Goal: Task Accomplishment & Management: Manage account settings

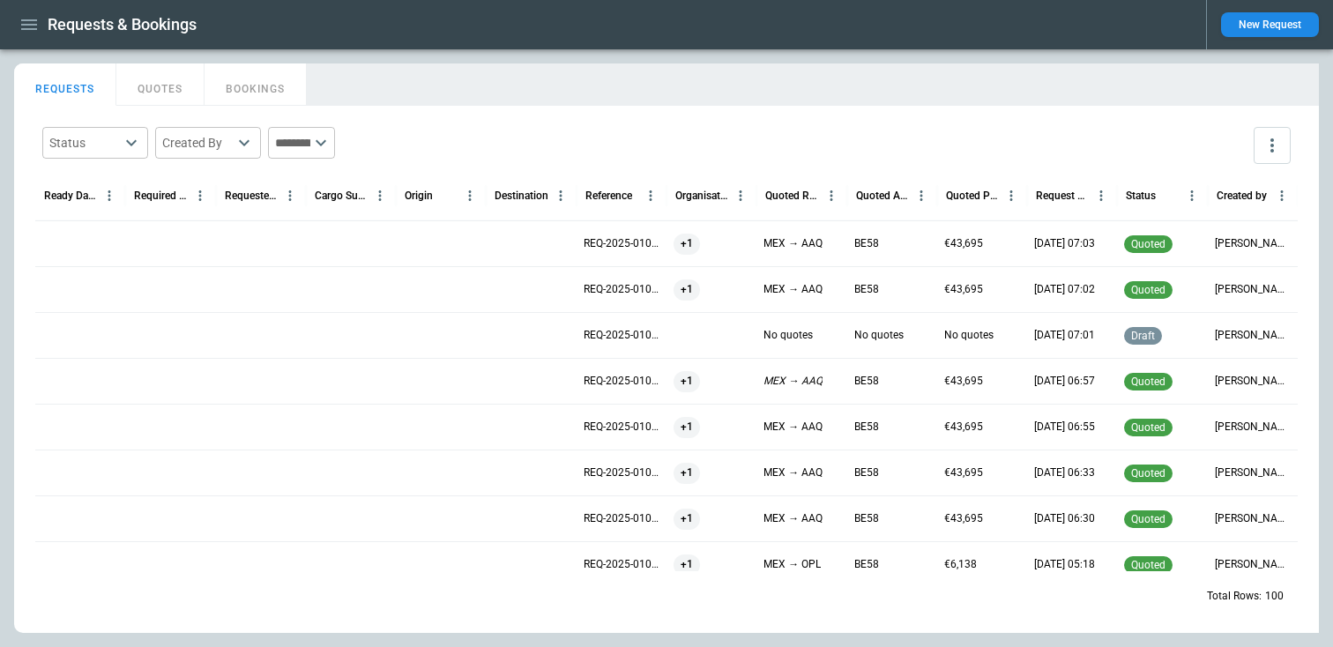
click at [1262, 28] on button "New Request" at bounding box center [1270, 24] width 98 height 25
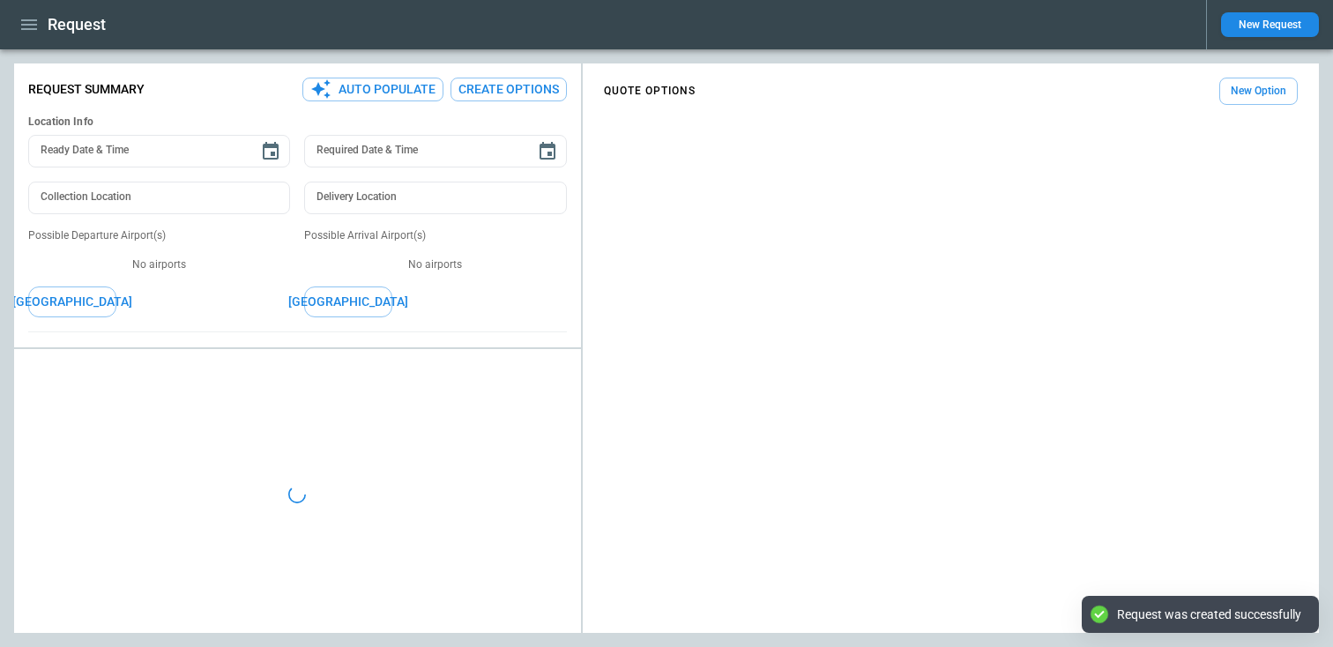
type textarea "*"
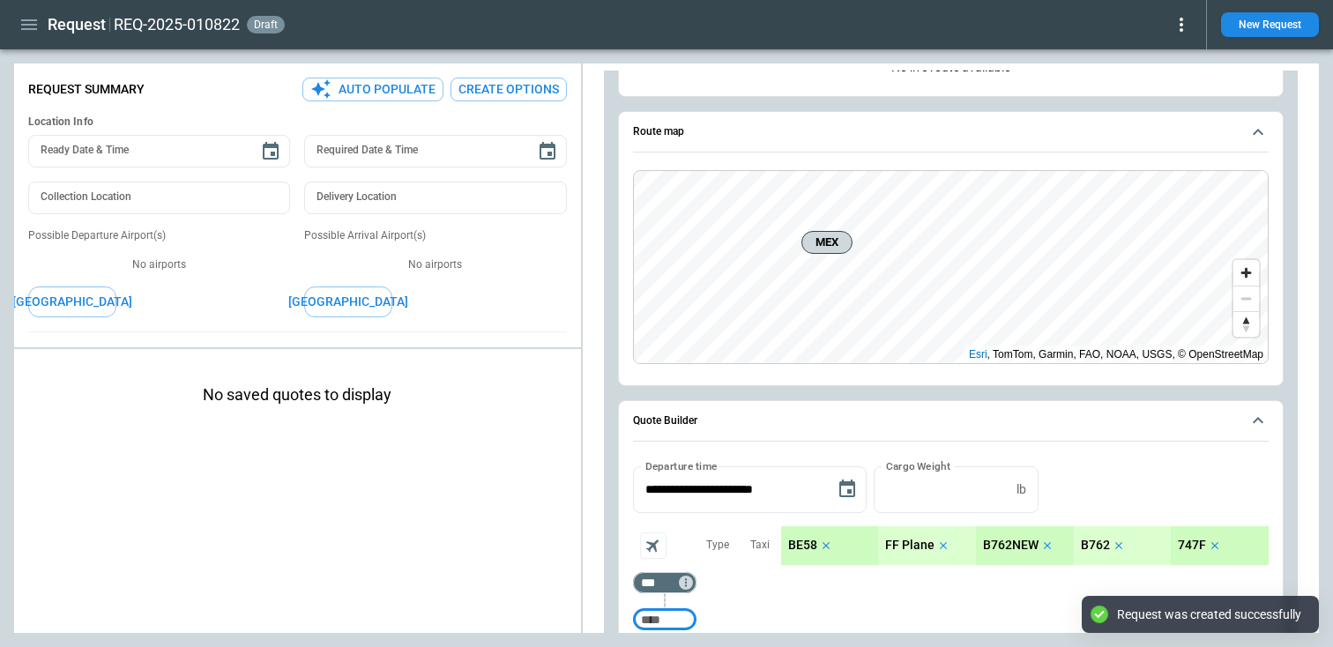
scroll to position [219, 0]
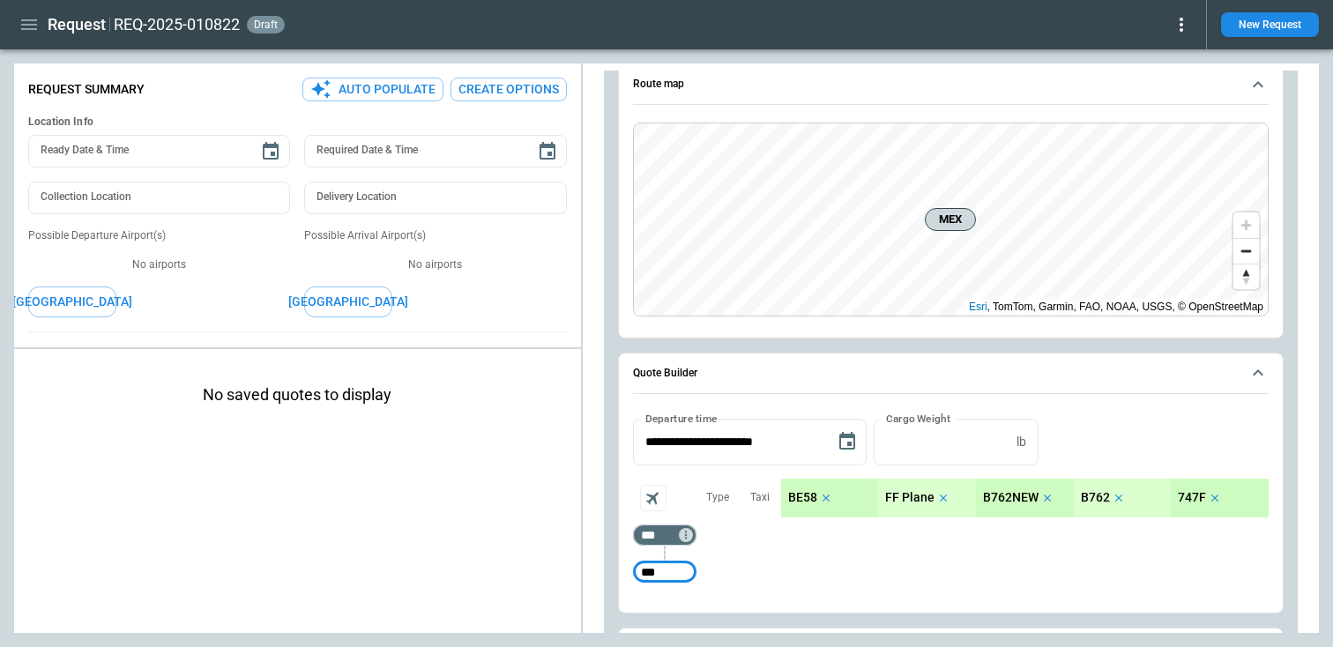
type input "***"
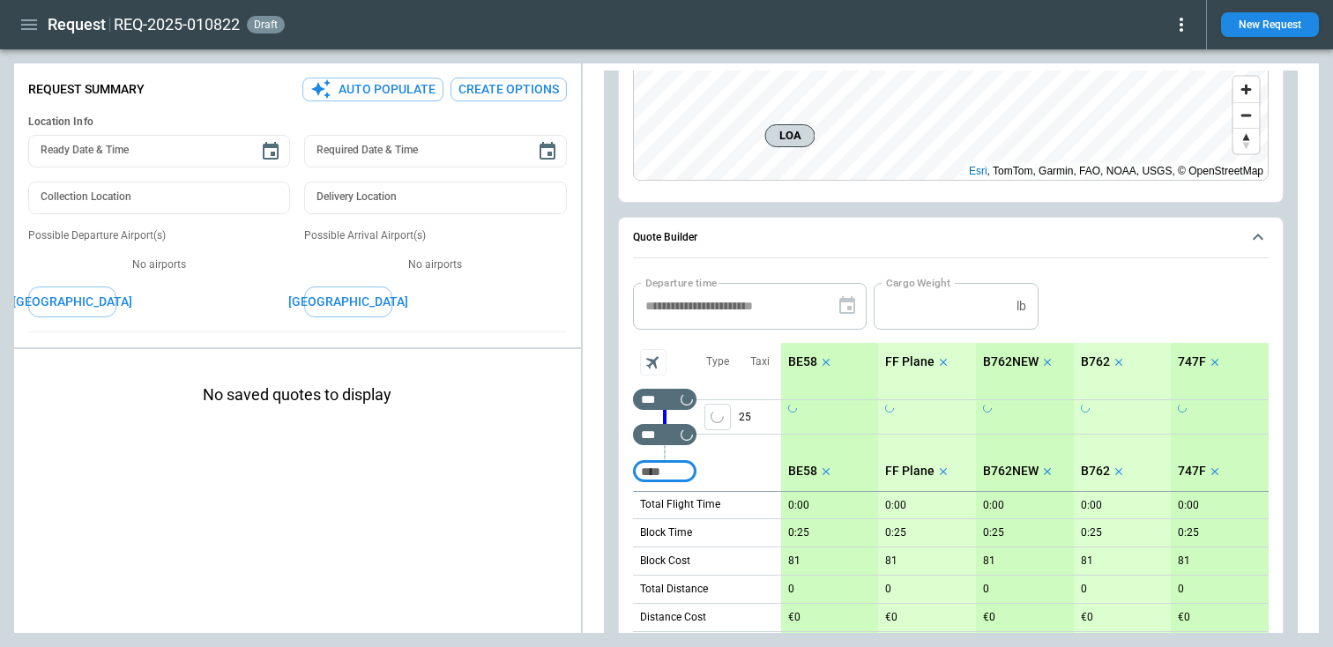
scroll to position [369, 0]
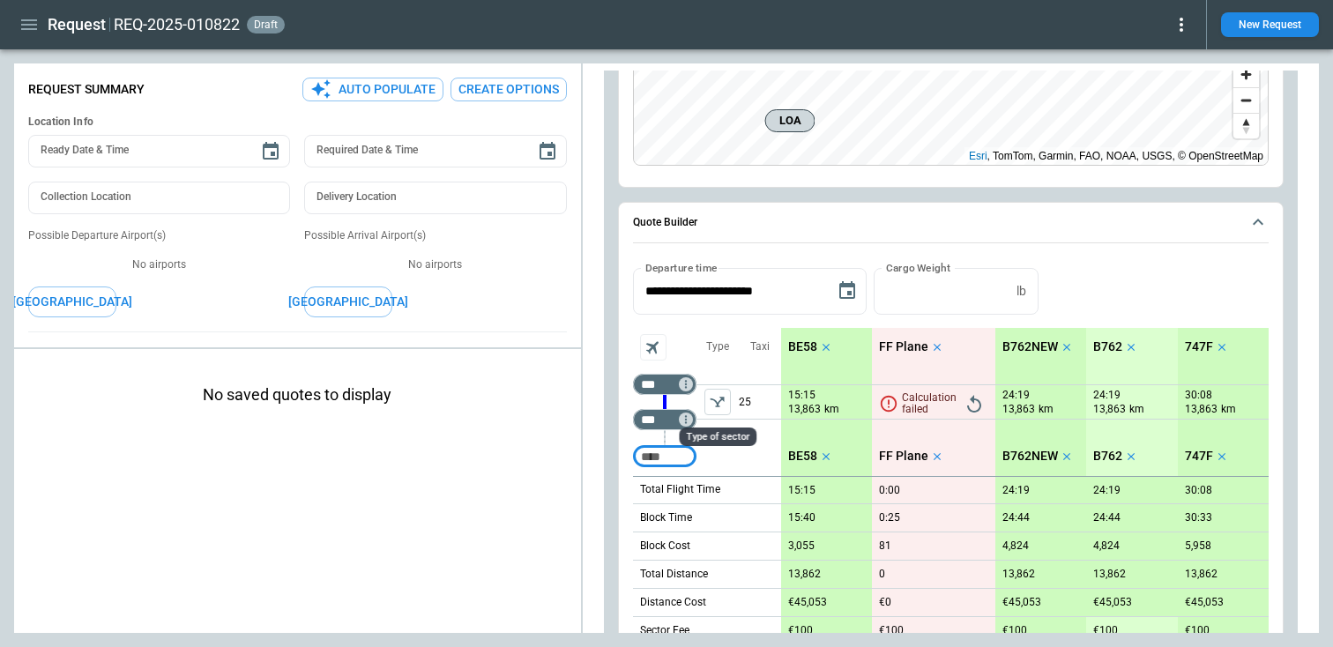
click at [721, 407] on icon "left aligned" at bounding box center [718, 402] width 18 height 18
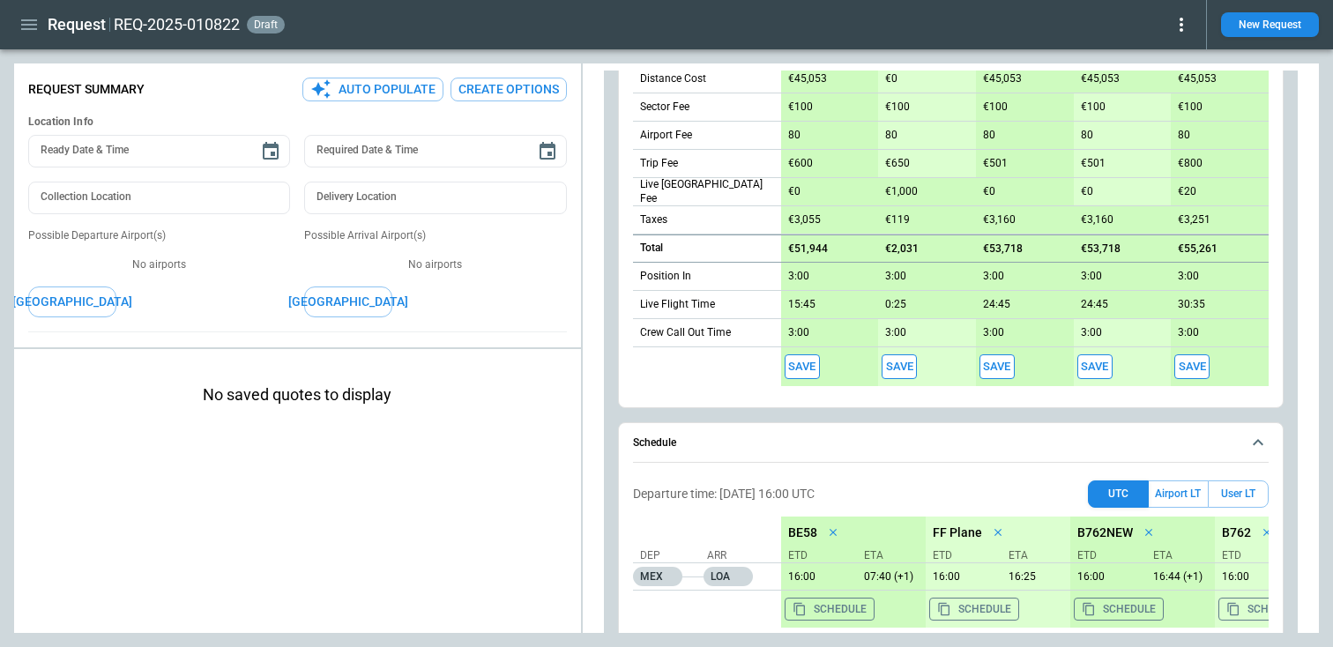
scroll to position [1137, 0]
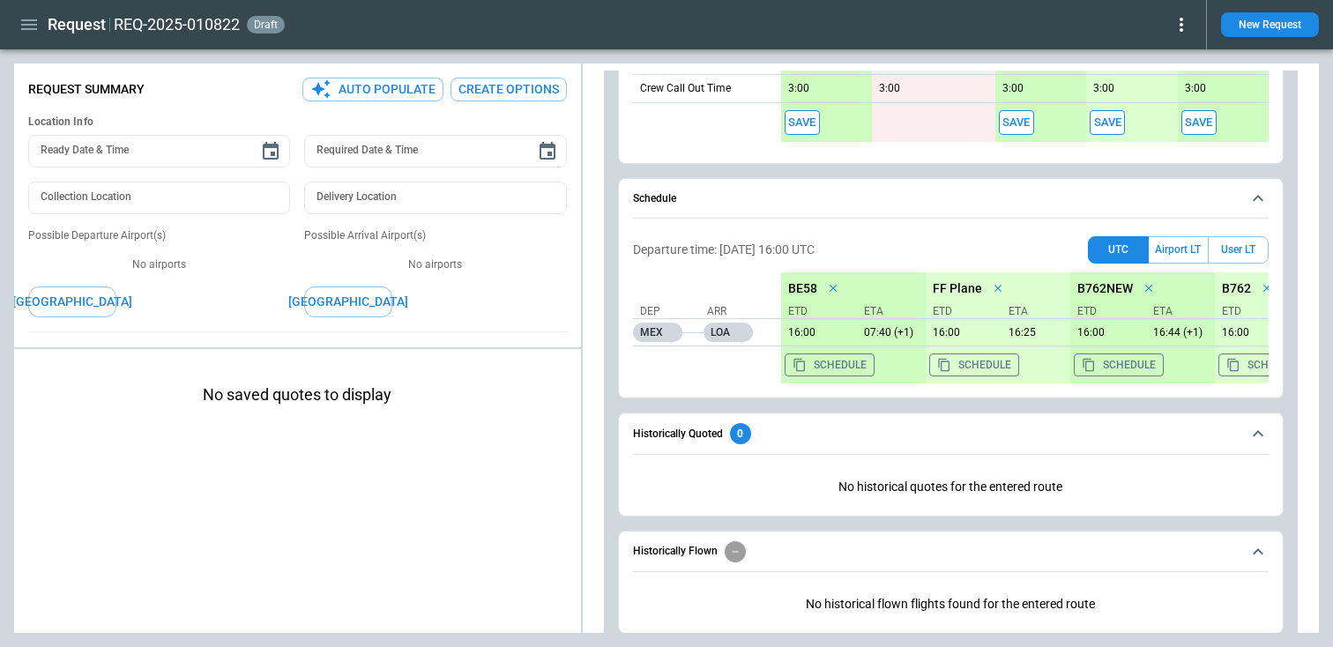
click at [796, 126] on button "Save" at bounding box center [802, 123] width 35 height 26
type textarea "*"
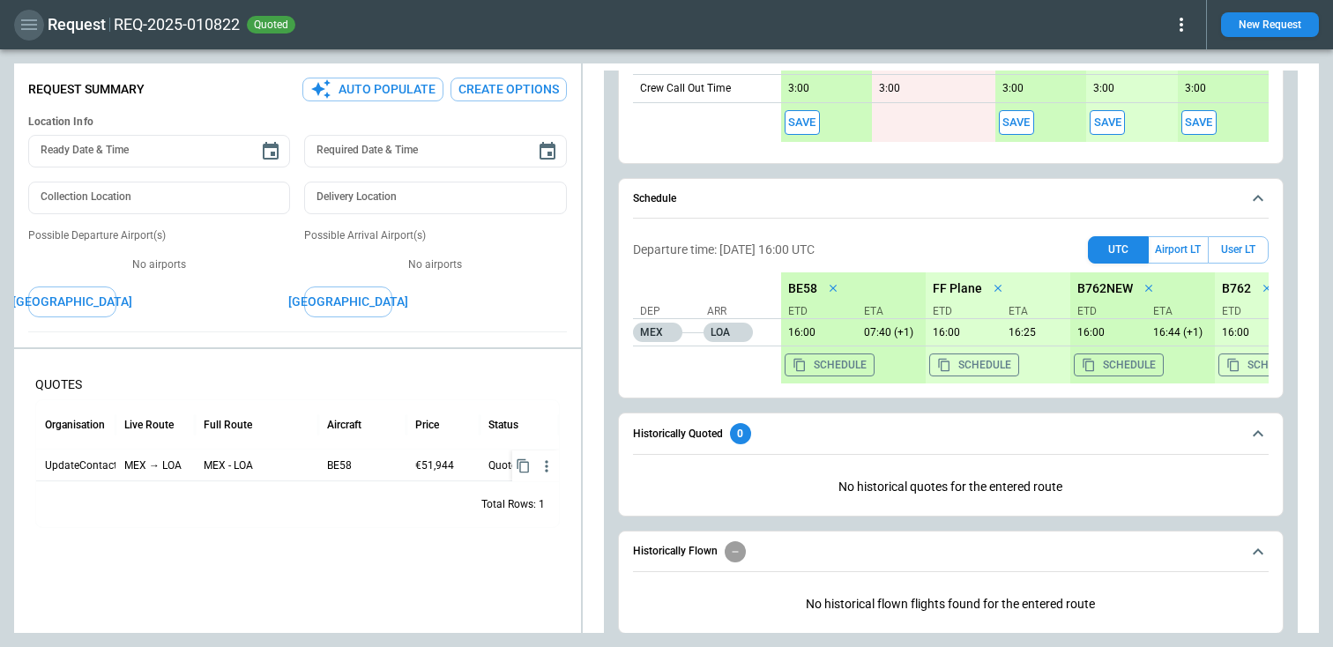
click at [30, 33] on icon "button" at bounding box center [29, 24] width 21 height 21
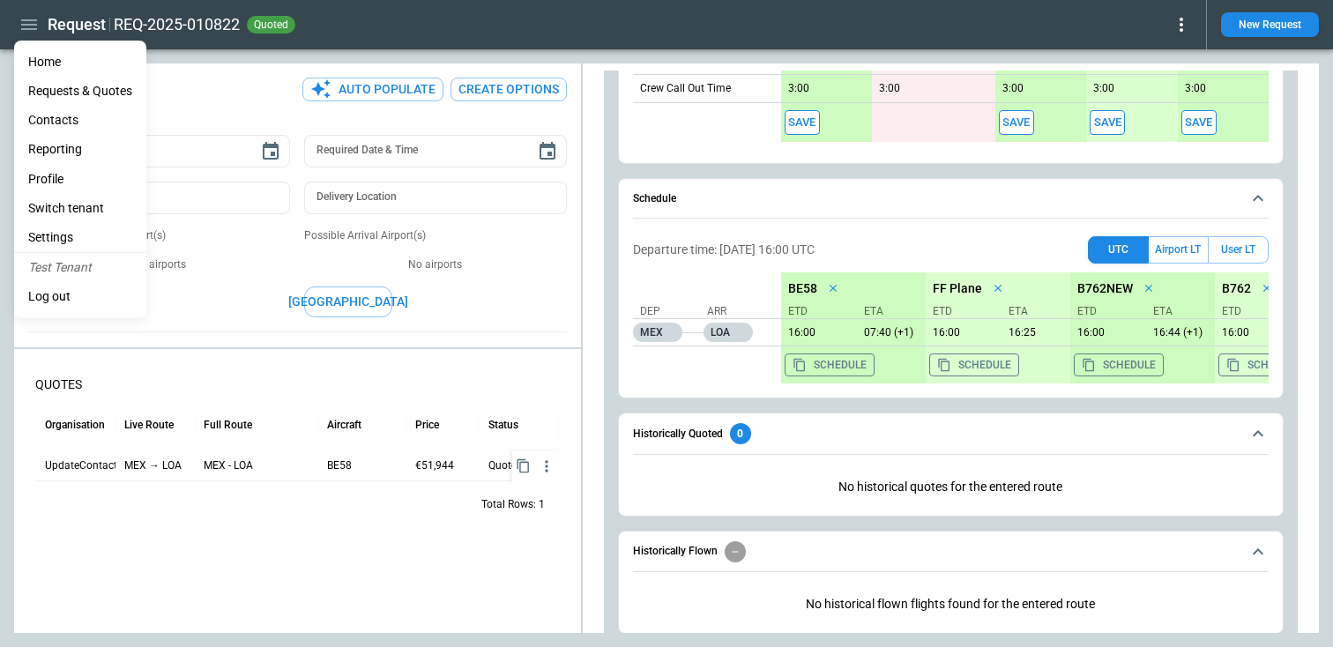
click at [60, 93] on Quotes "Requests & Quotes" at bounding box center [80, 91] width 132 height 29
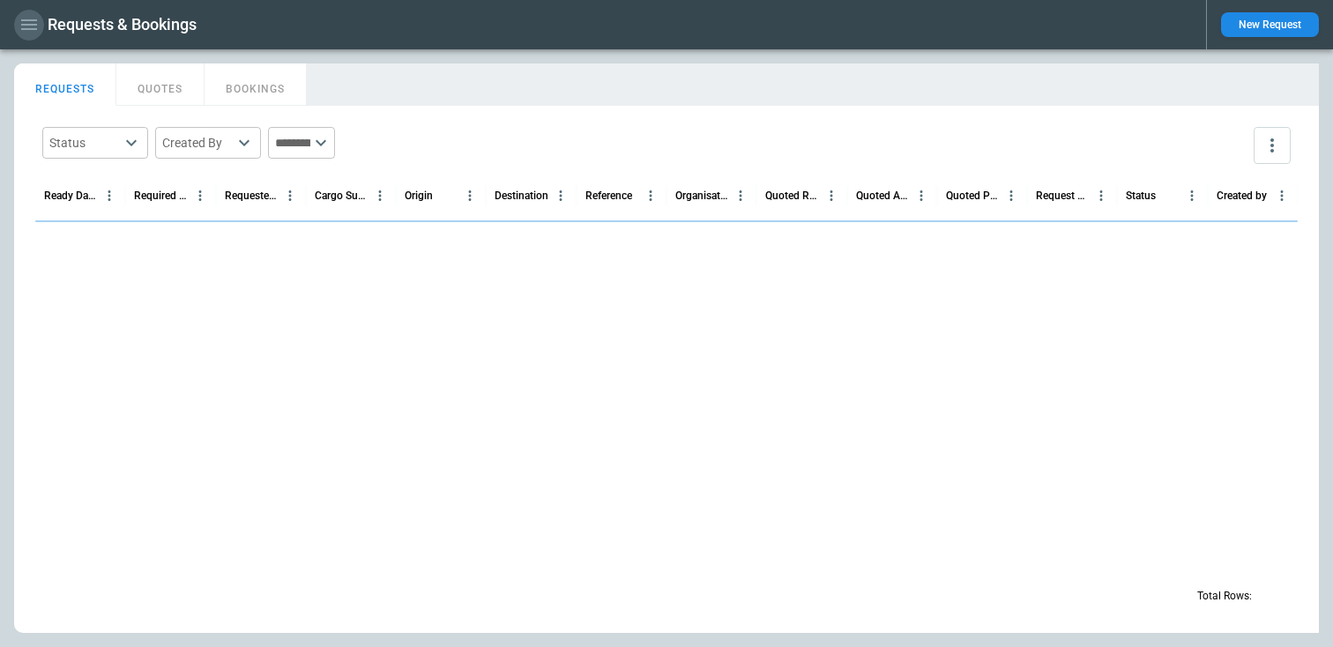
click at [36, 24] on icon "button" at bounding box center [29, 24] width 16 height 11
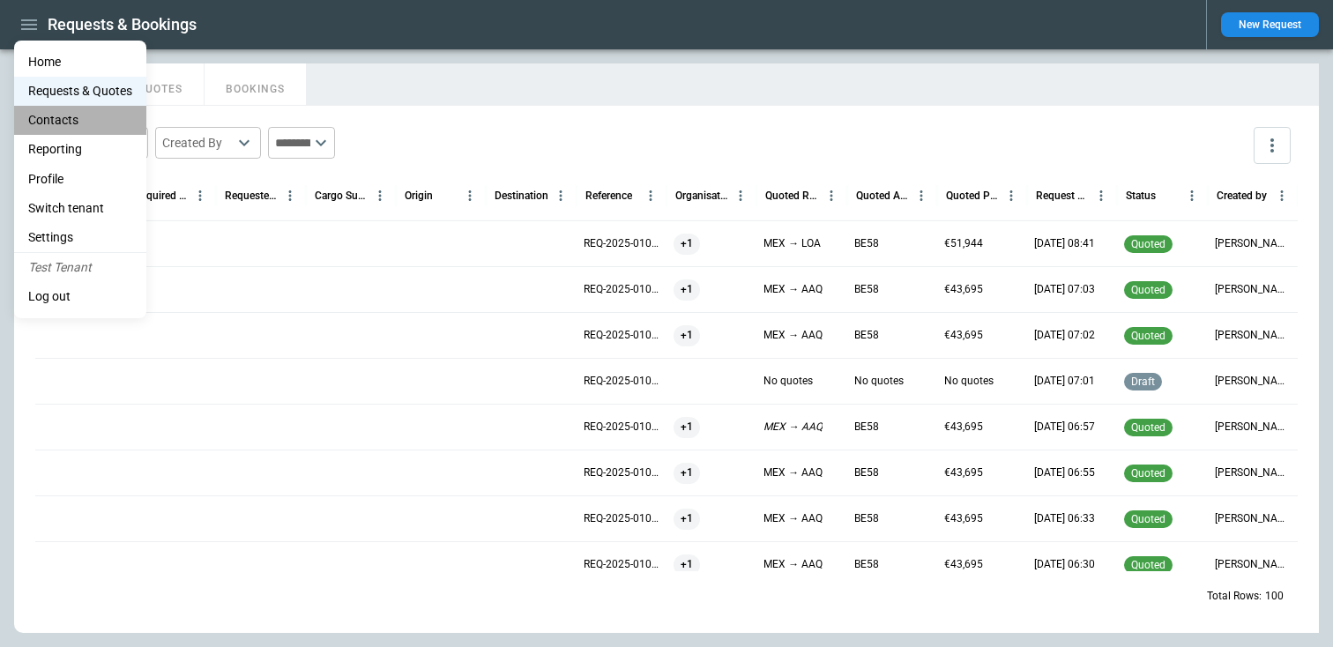
click at [54, 111] on li "Contacts" at bounding box center [80, 120] width 132 height 29
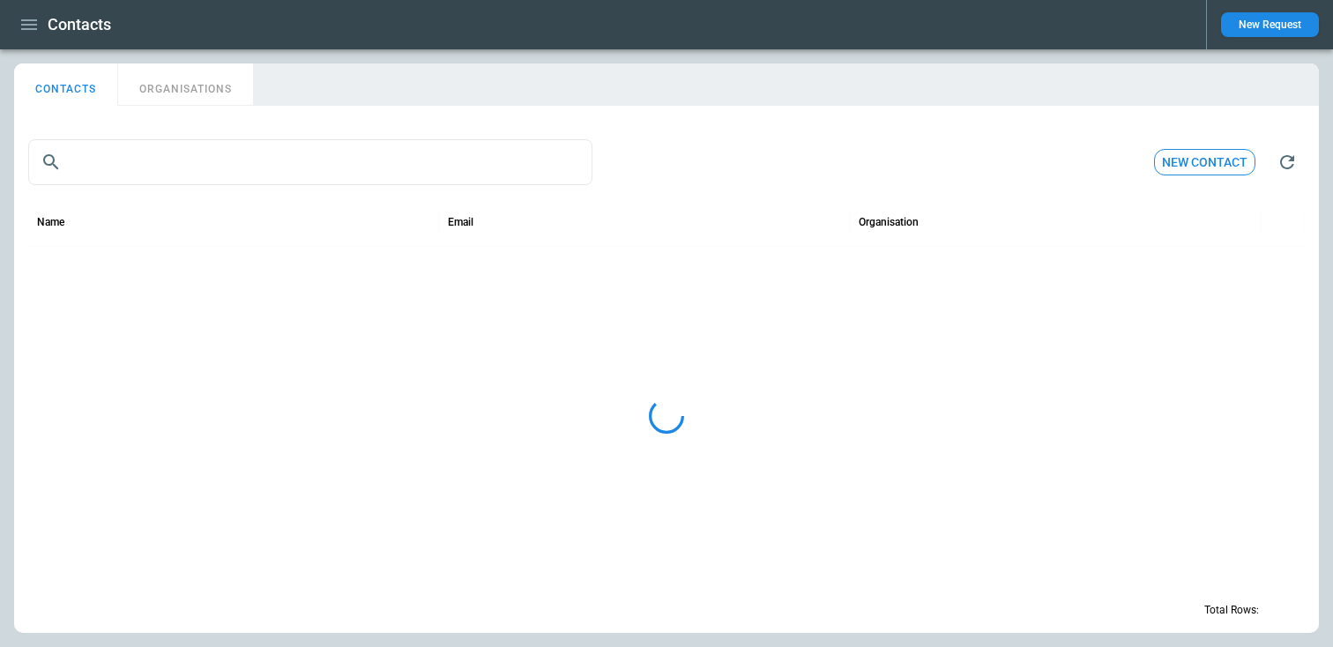
click at [128, 74] on button "ORGANISATIONS" at bounding box center [185, 84] width 135 height 42
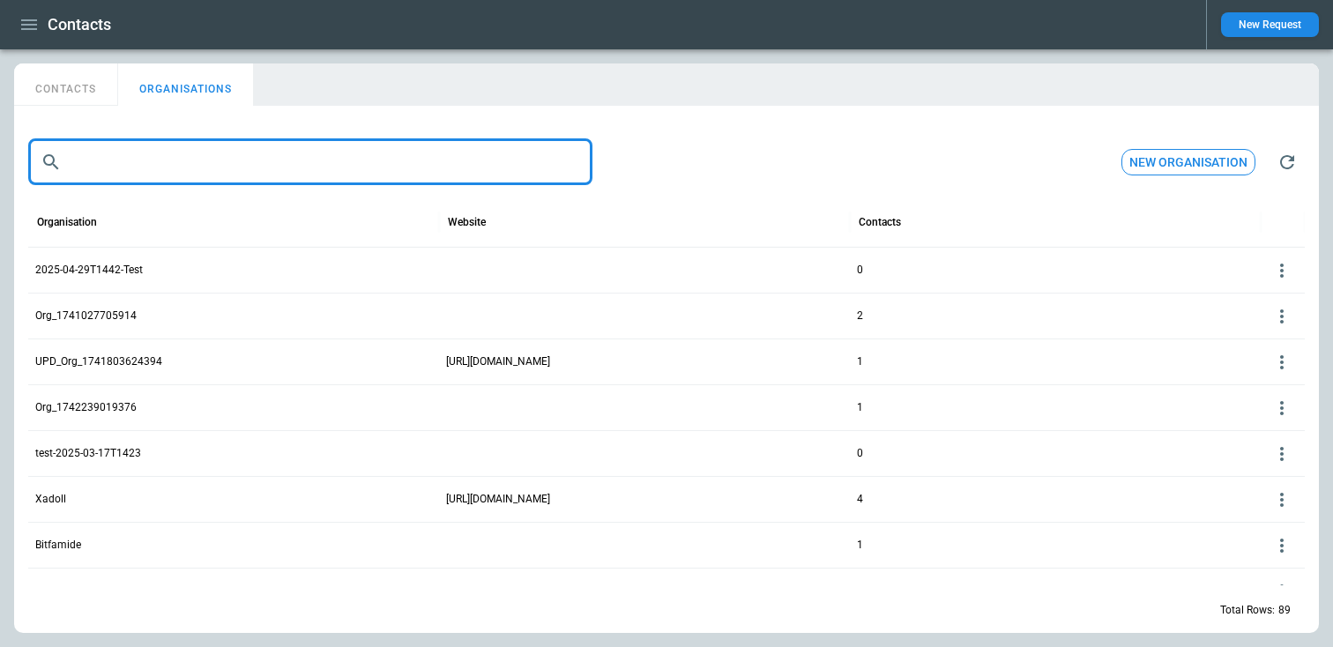
click at [223, 167] on input "text" at bounding box center [331, 162] width 524 height 46
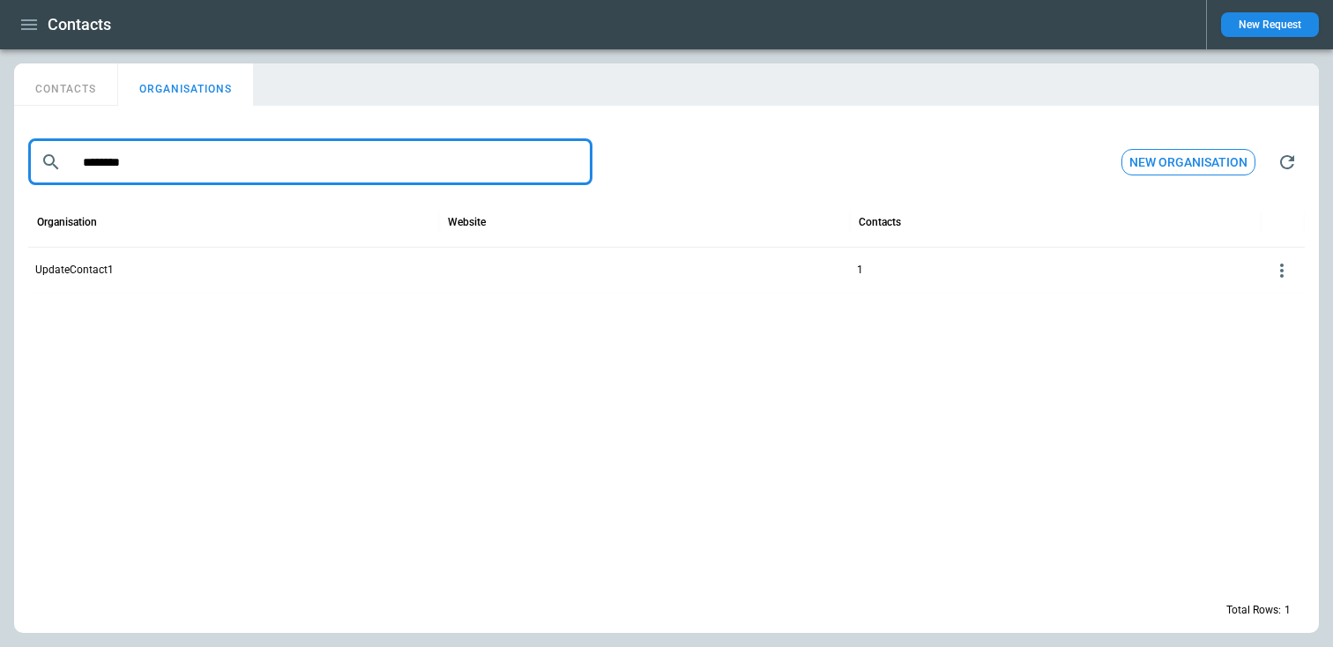
type input "********"
click at [85, 267] on p "UpdateContact1" at bounding box center [74, 270] width 78 height 15
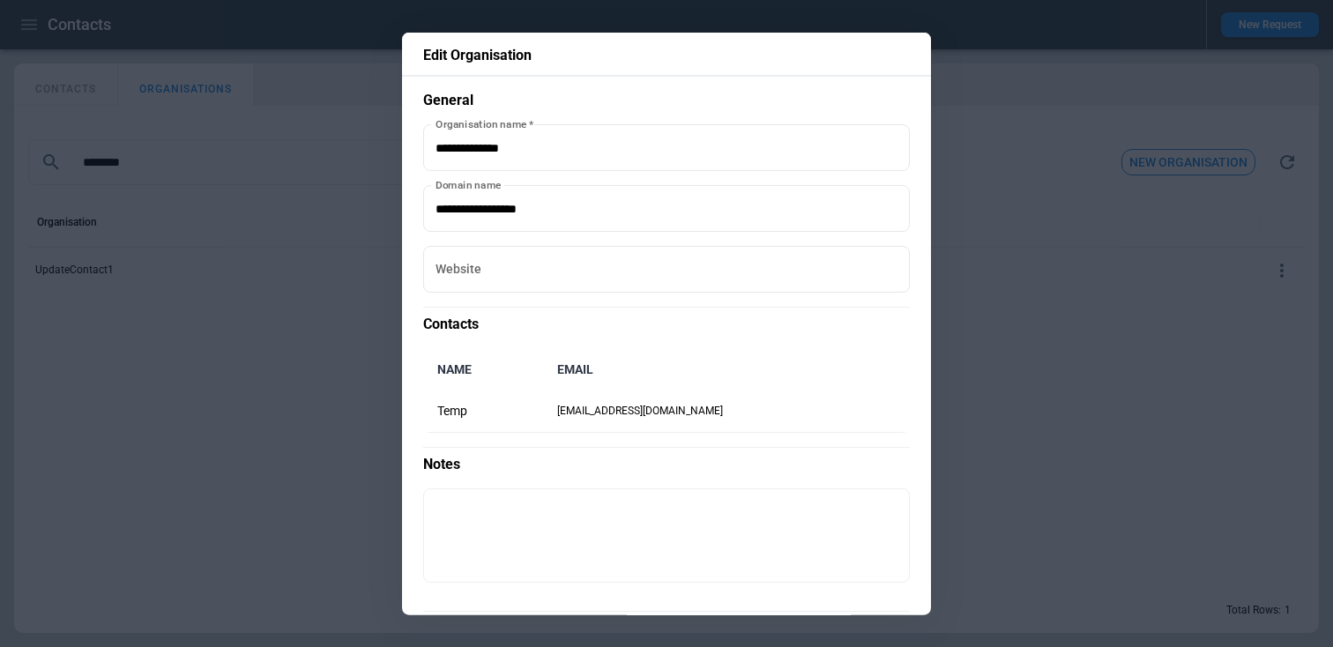
click at [85, 267] on div at bounding box center [666, 323] width 1333 height 647
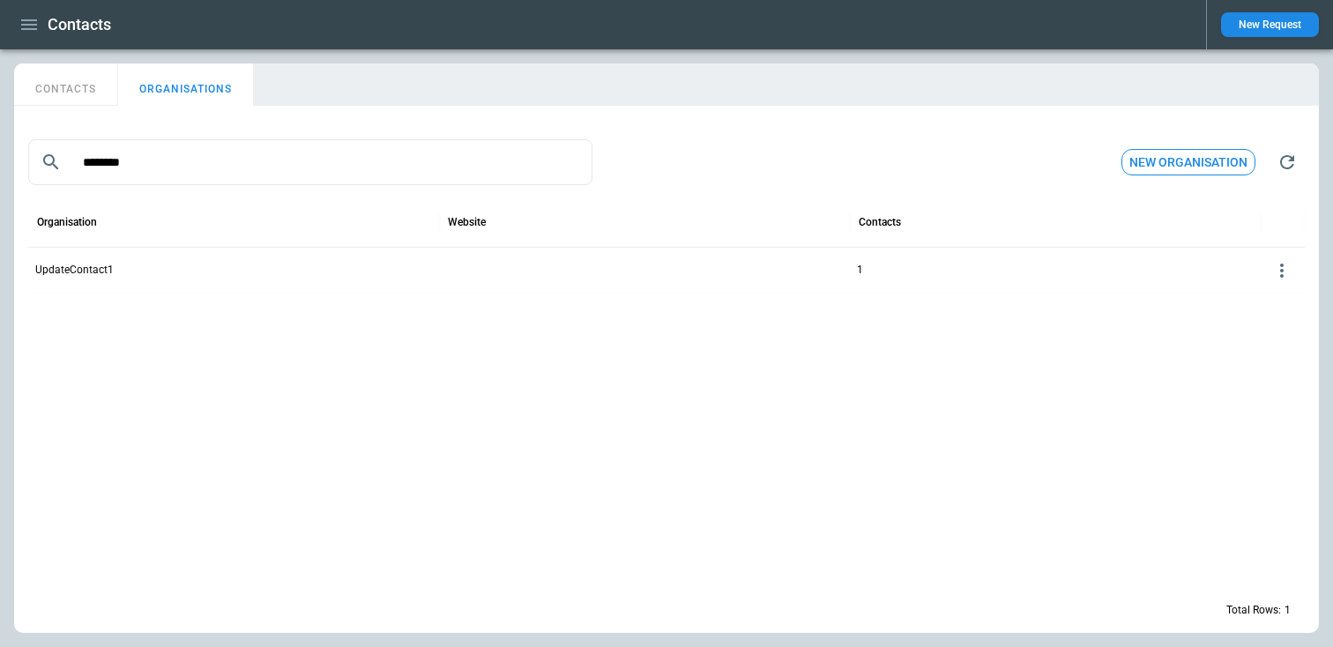
click at [85, 267] on p "UpdateContact1" at bounding box center [74, 270] width 78 height 15
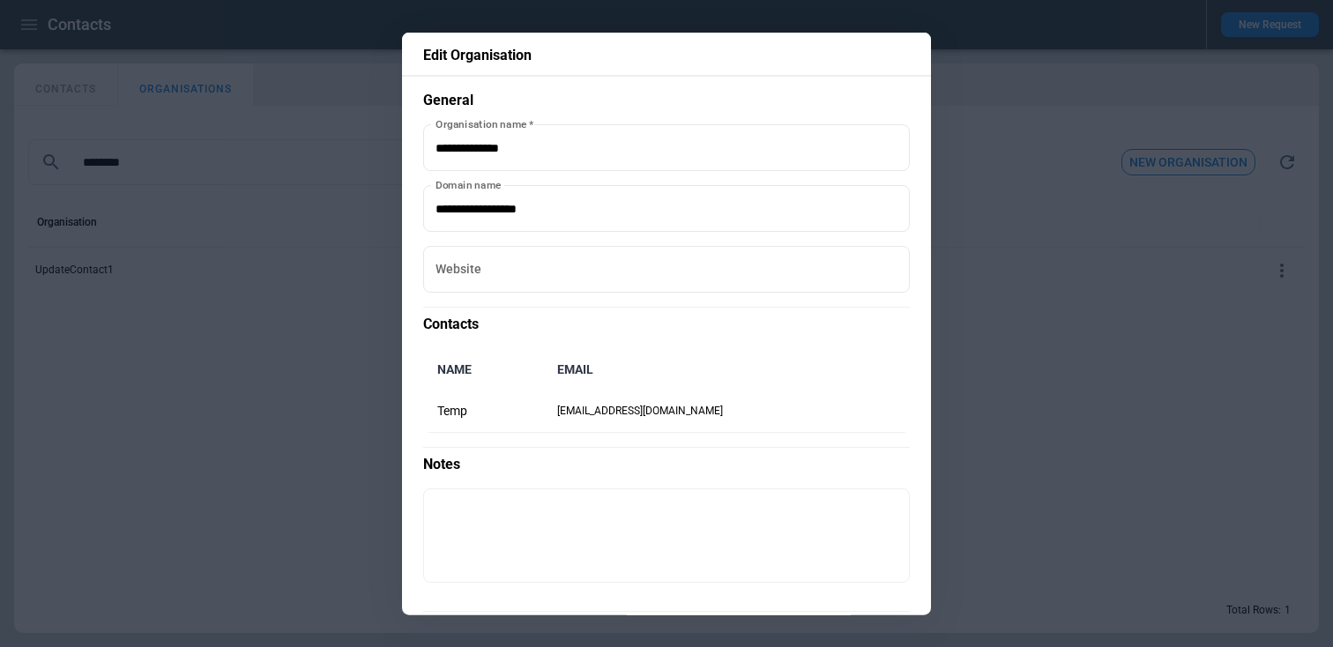
click at [312, 274] on div at bounding box center [666, 323] width 1333 height 647
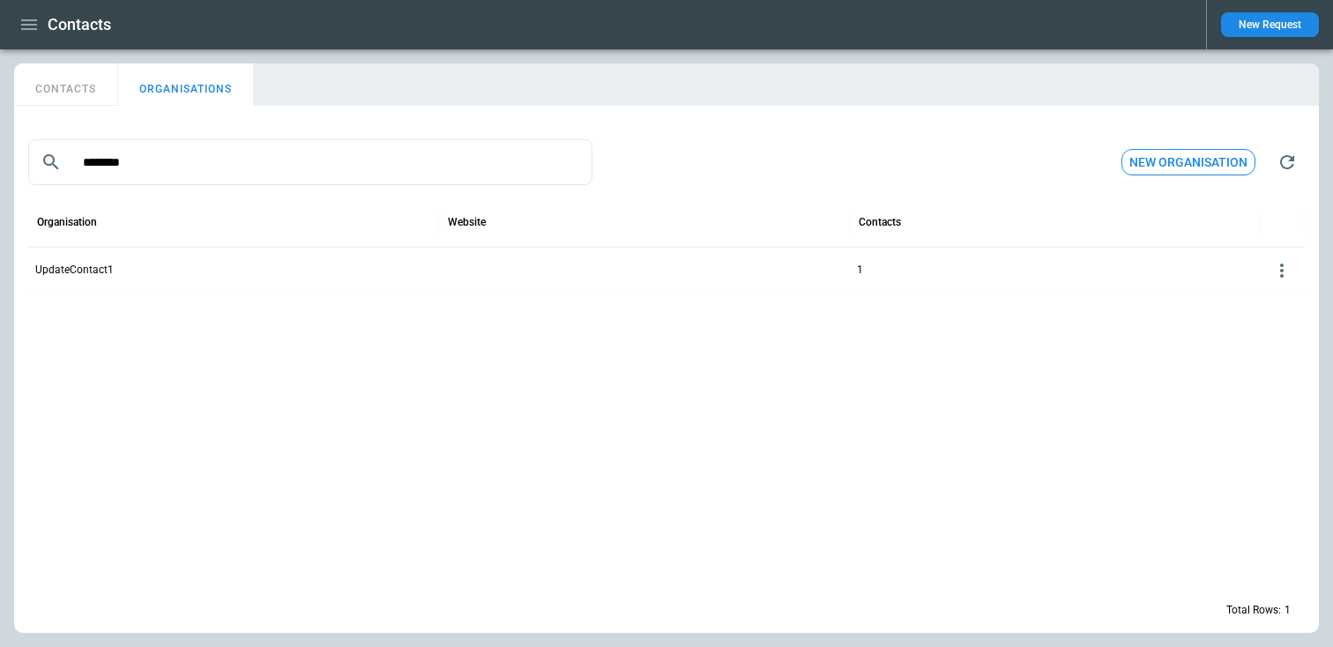
click at [78, 68] on button "CONTACTS" at bounding box center [66, 84] width 104 height 42
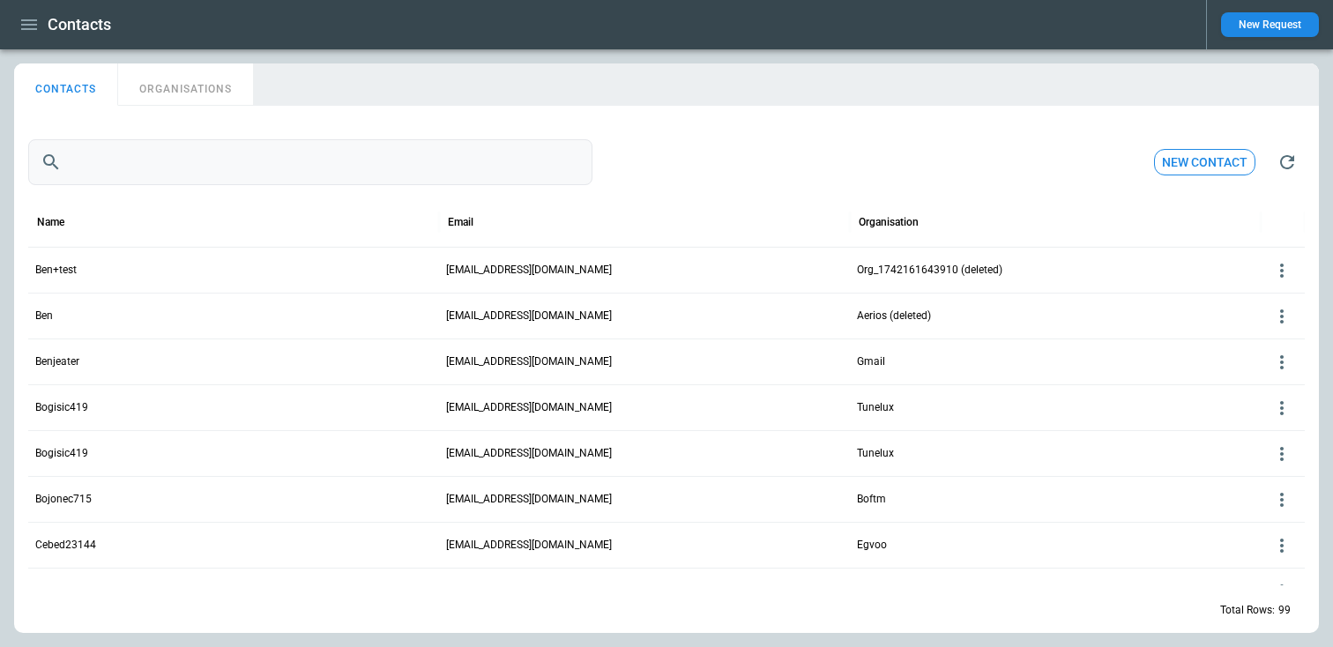
click at [104, 155] on input "text" at bounding box center [331, 162] width 524 height 46
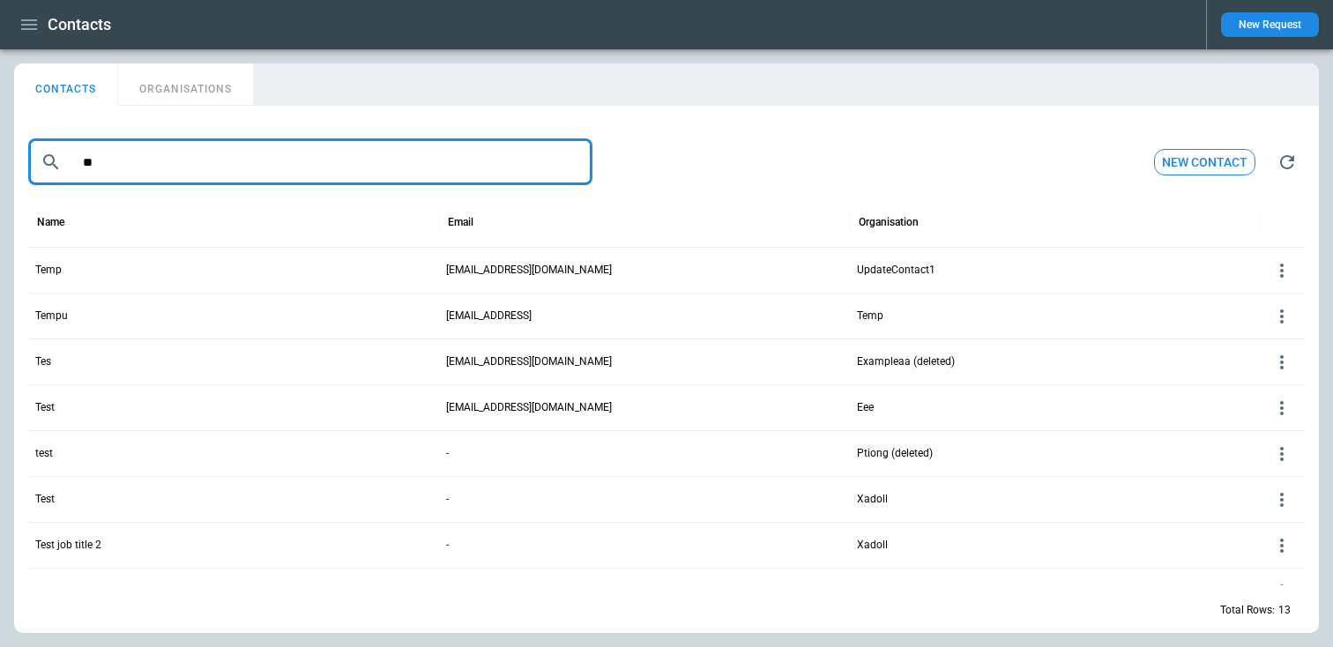
type input "**"
click at [56, 265] on p "Temp" at bounding box center [48, 270] width 26 height 15
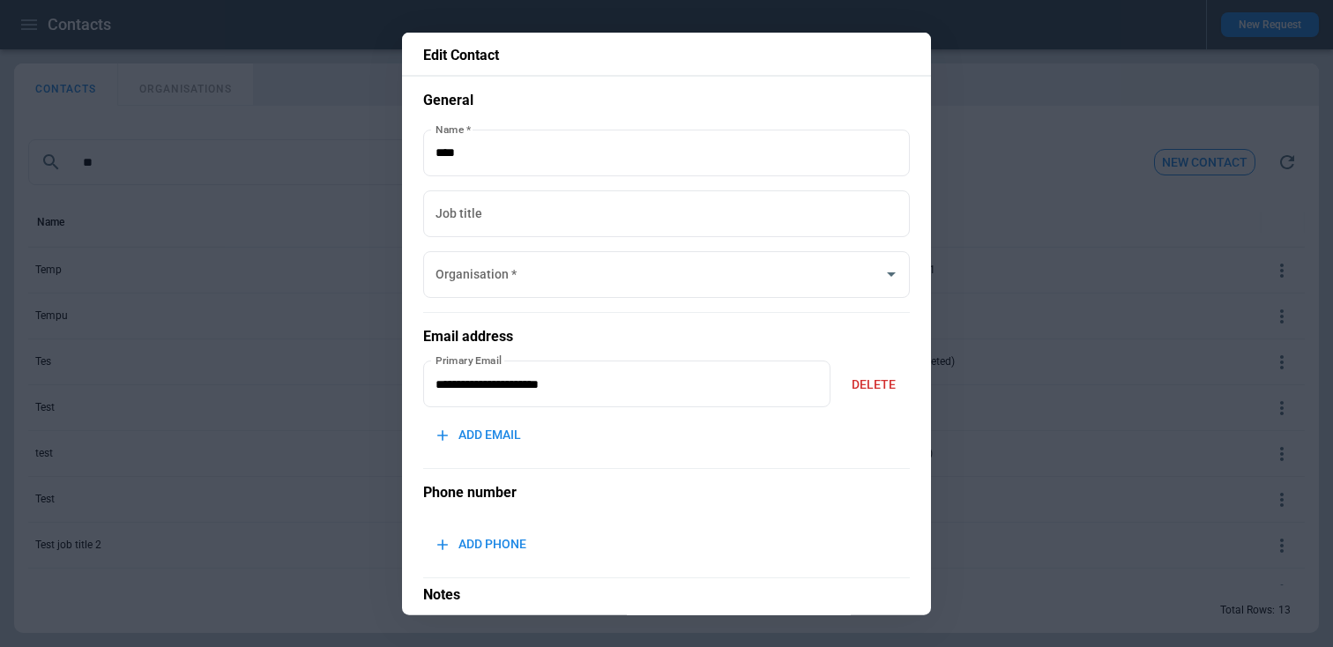
type input "**********"
click at [209, 249] on div at bounding box center [666, 323] width 1333 height 647
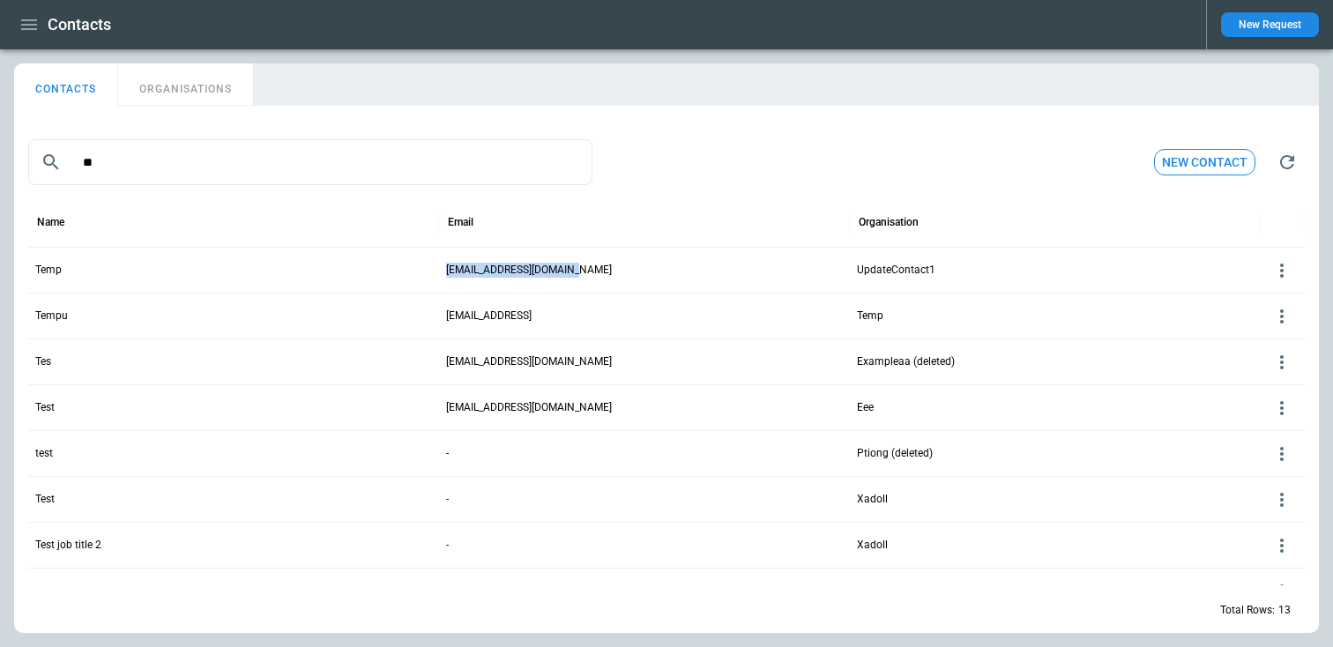
drag, startPoint x: 600, startPoint y: 277, endPoint x: 448, endPoint y: 274, distance: 151.7
click at [448, 274] on div "temp@updateContact1.com" at bounding box center [644, 270] width 411 height 46
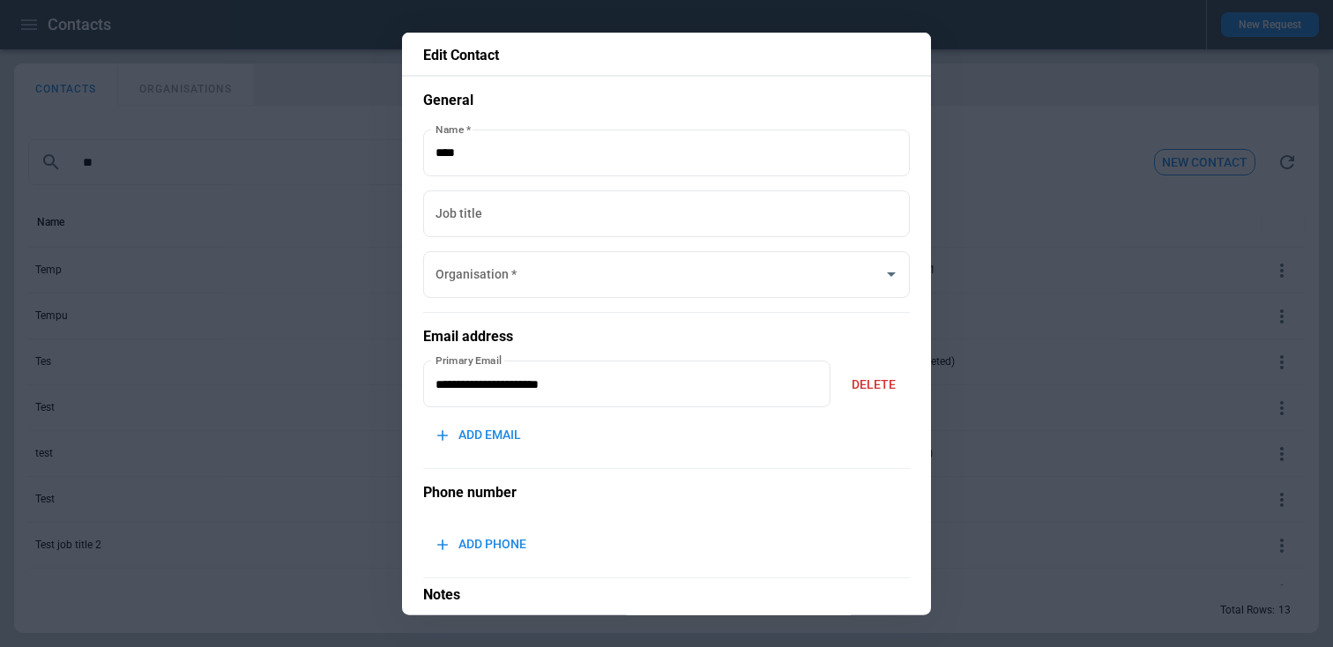
type input "**********"
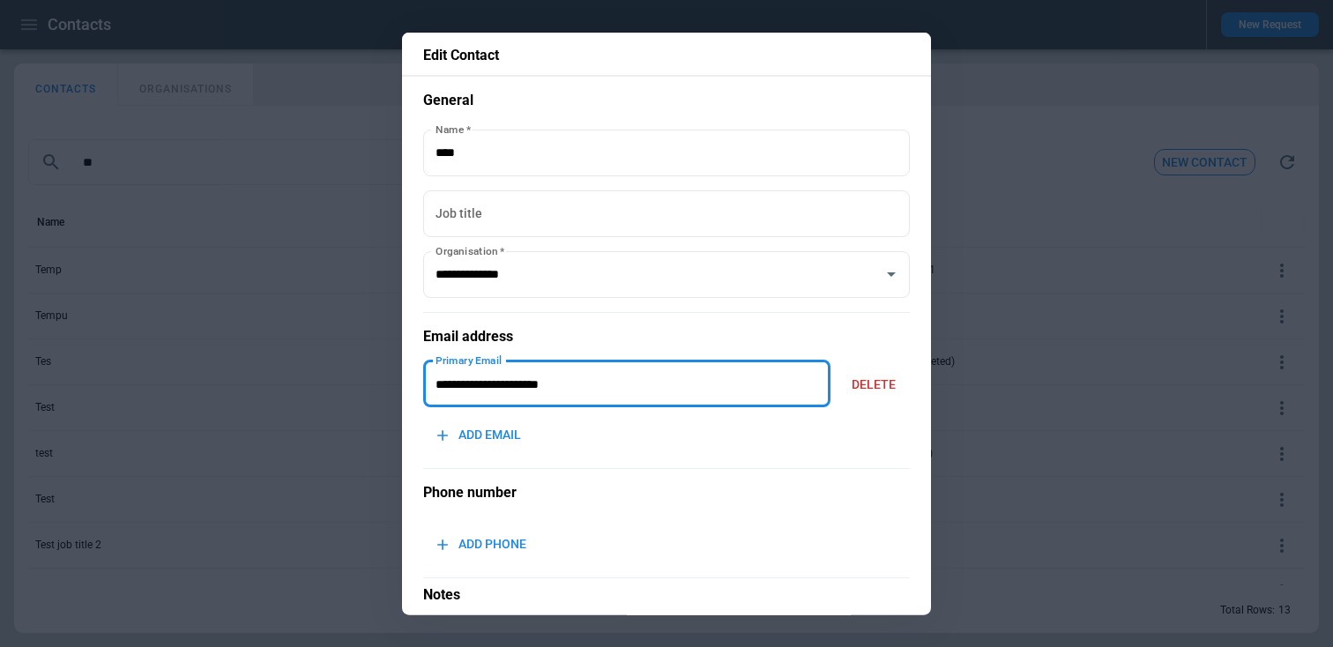
click at [560, 381] on input "**********" at bounding box center [626, 384] width 407 height 47
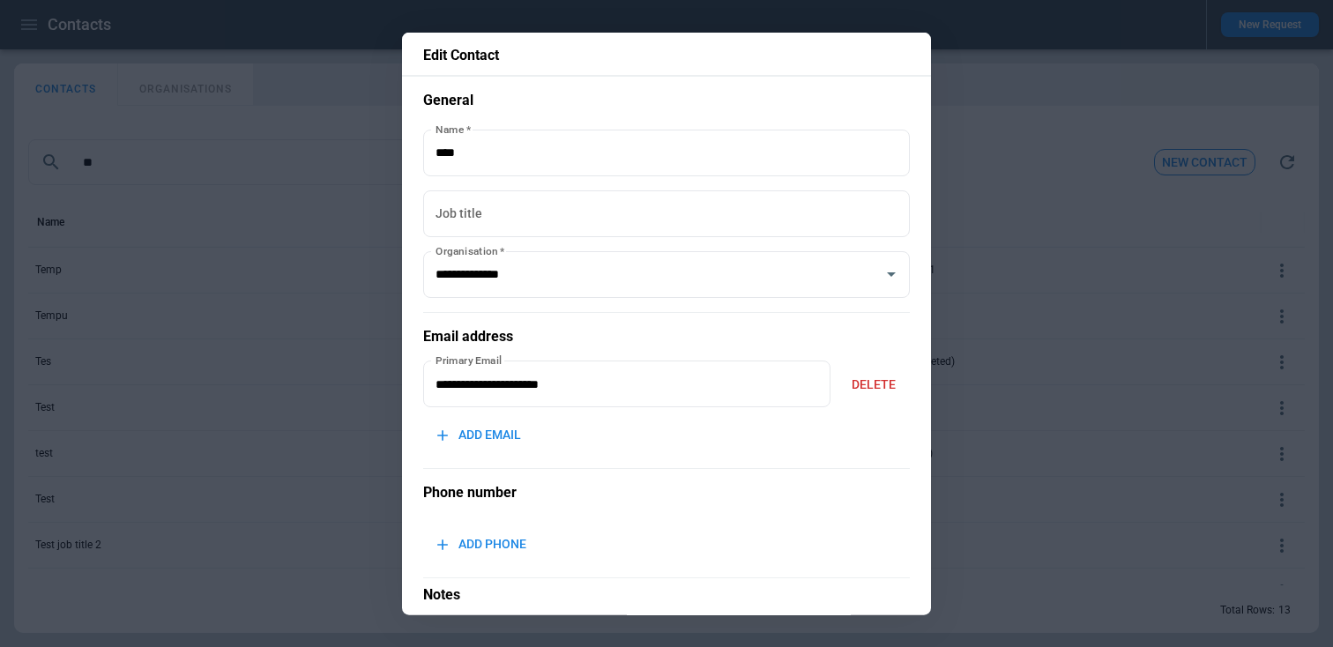
click at [266, 343] on div at bounding box center [666, 323] width 1333 height 647
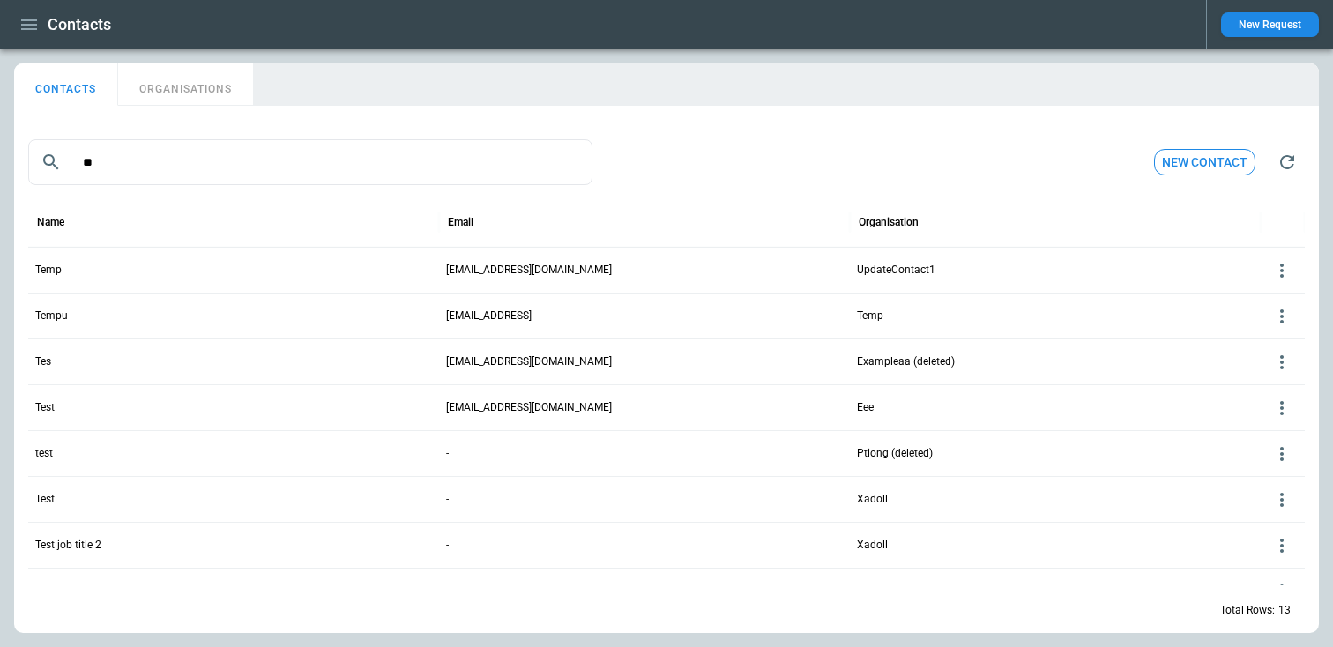
click at [179, 84] on button "ORGANISATIONS" at bounding box center [185, 84] width 135 height 42
type input "********"
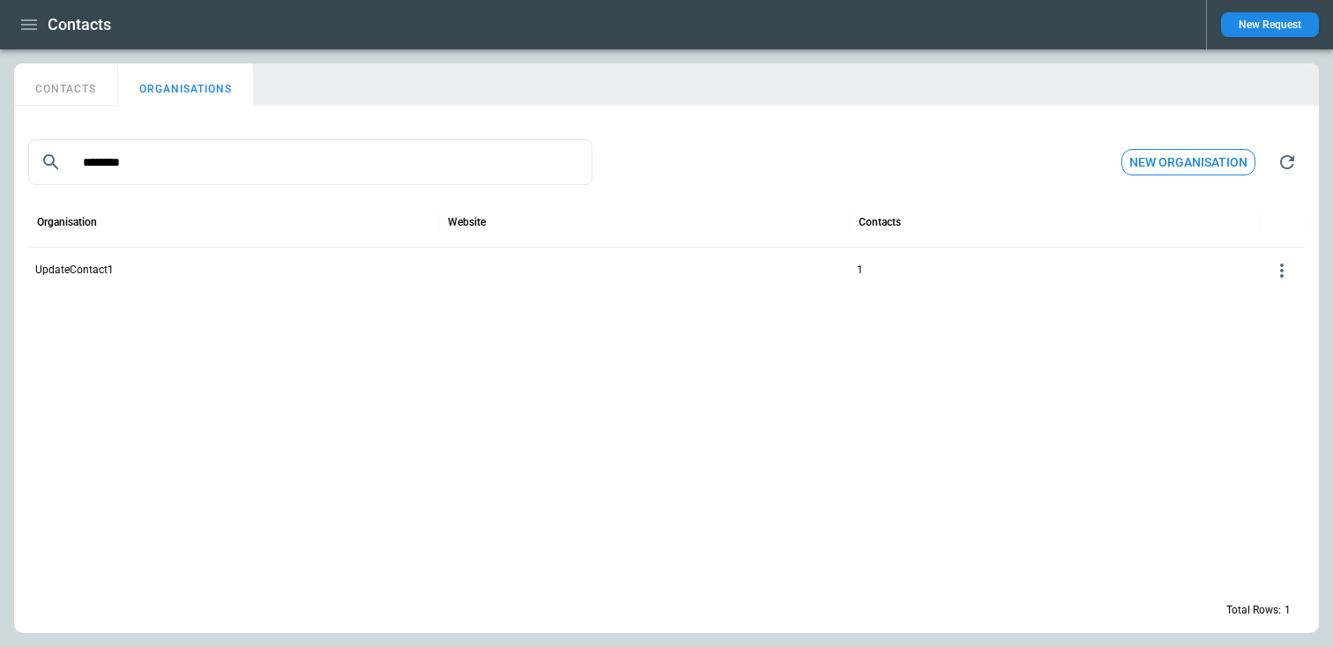
click at [1284, 272] on icon at bounding box center [1281, 270] width 21 height 21
click at [1261, 318] on button "Delete" at bounding box center [1267, 323] width 57 height 26
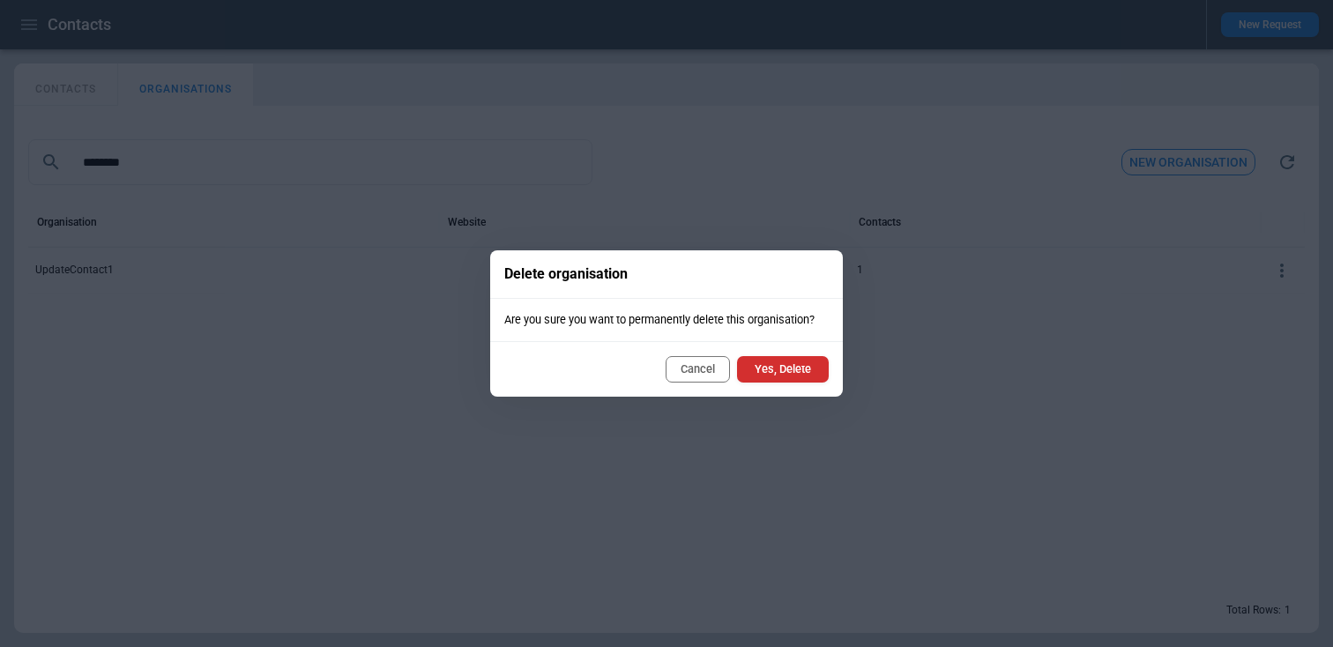
click at [816, 380] on button "Yes, Delete" at bounding box center [783, 369] width 92 height 26
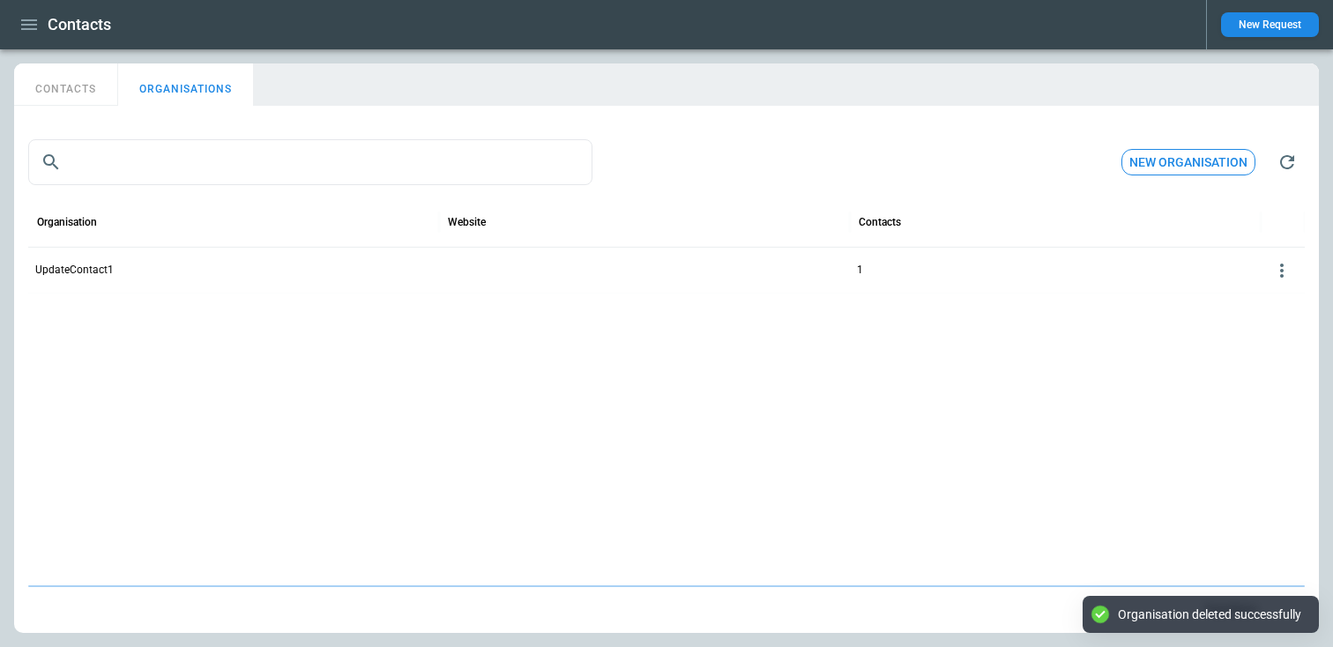
click at [33, 61] on div "CONTACTS ORGANISATIONS ​ ​ New organisation Organisation Website Contacts Updat…" at bounding box center [666, 348] width 1333 height 598
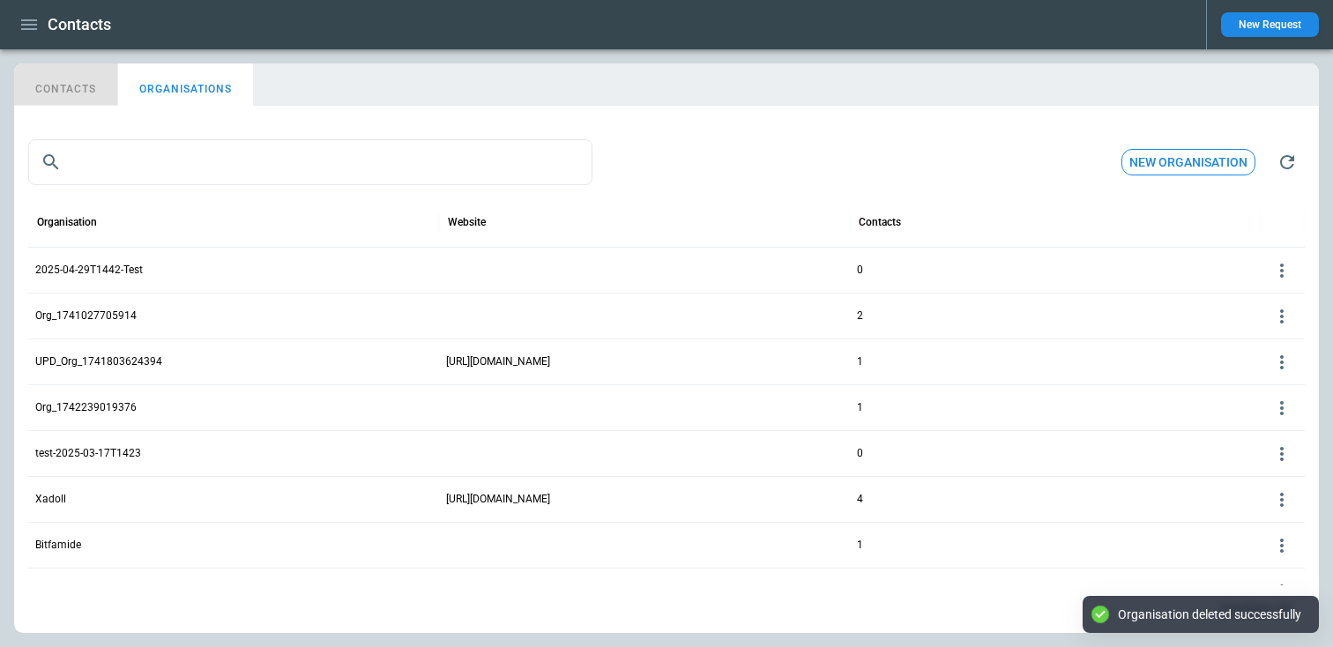
click at [47, 76] on button "CONTACTS" at bounding box center [66, 84] width 104 height 42
type input "**"
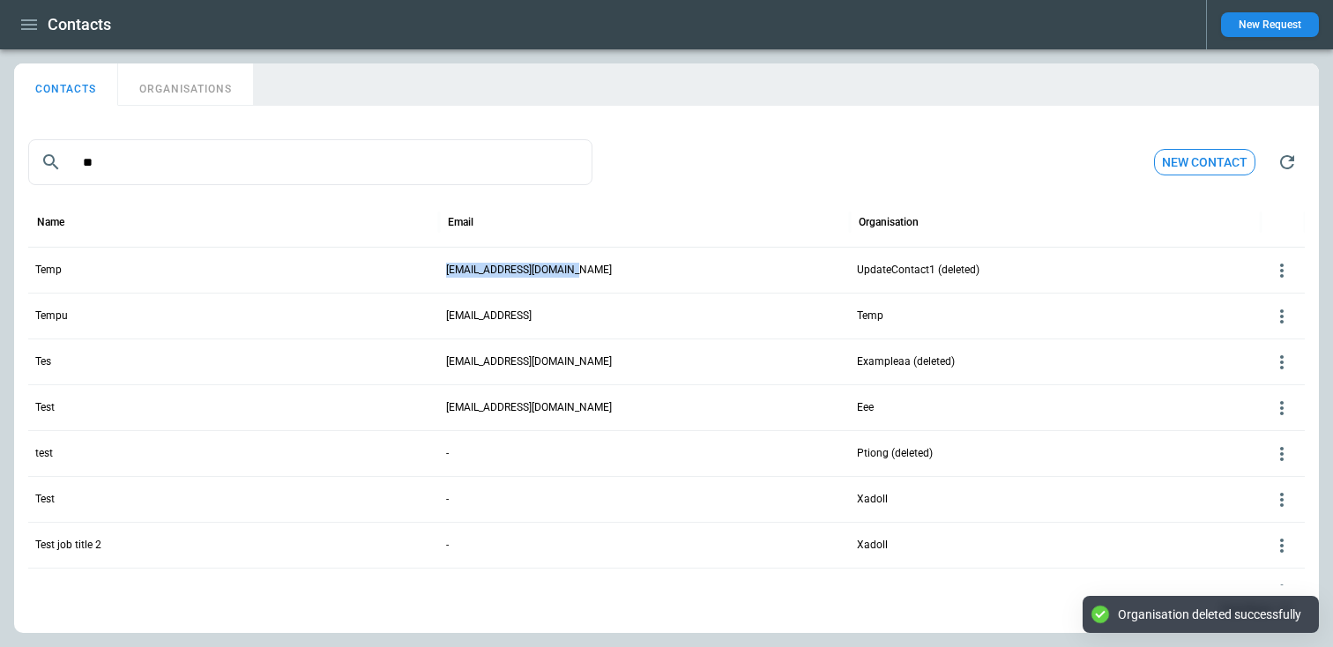
drag, startPoint x: 595, startPoint y: 265, endPoint x: 446, endPoint y: 267, distance: 149.0
click at [446, 267] on div "temp@updateContact1.com" at bounding box center [644, 270] width 411 height 46
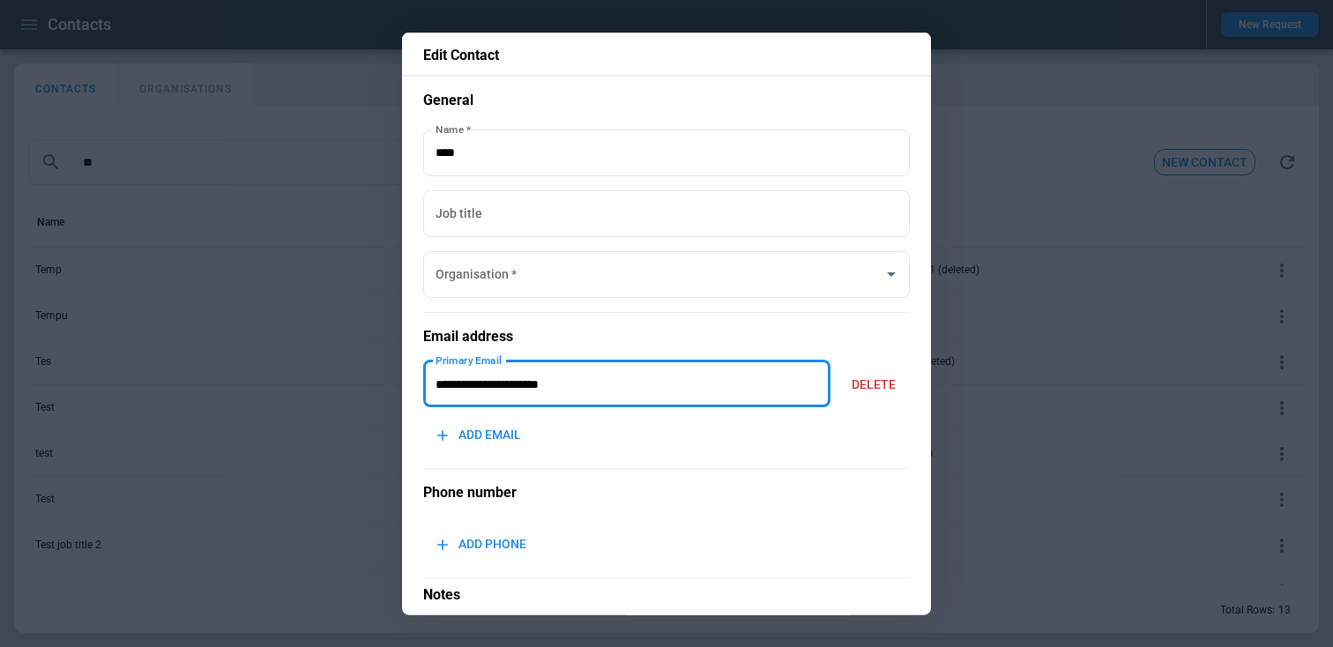
click at [516, 375] on input "**********" at bounding box center [626, 384] width 407 height 47
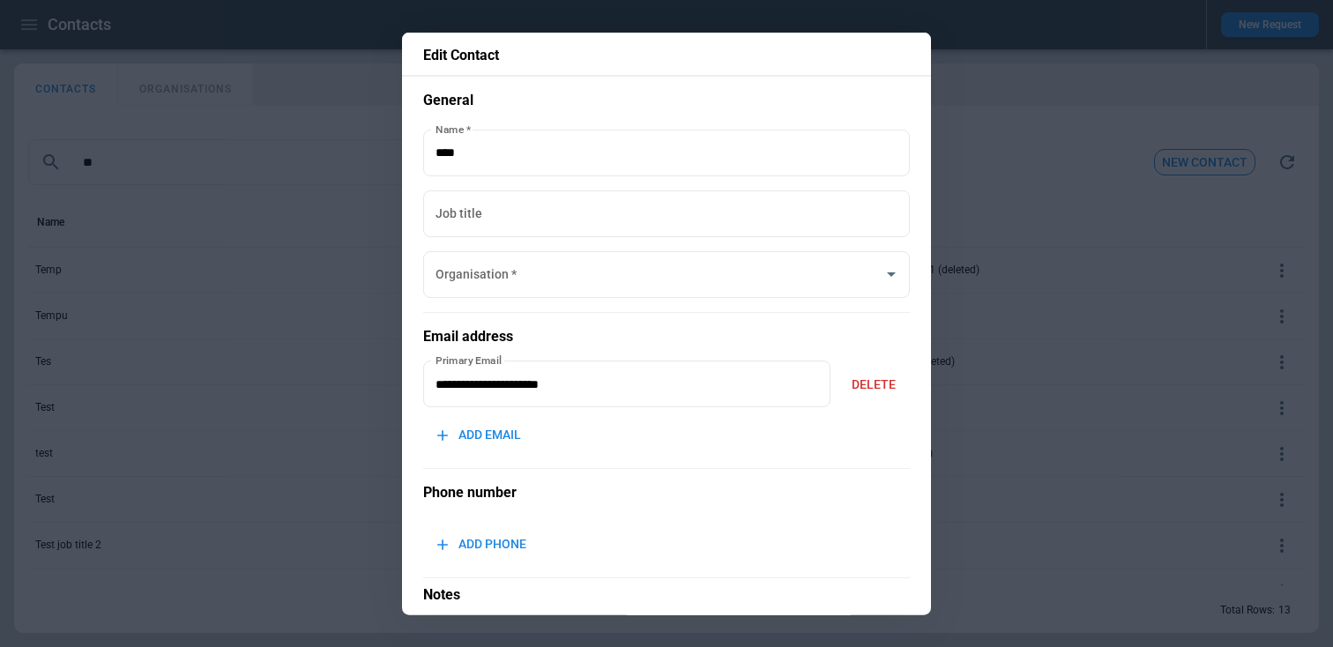
click at [1085, 218] on div at bounding box center [666, 323] width 1333 height 647
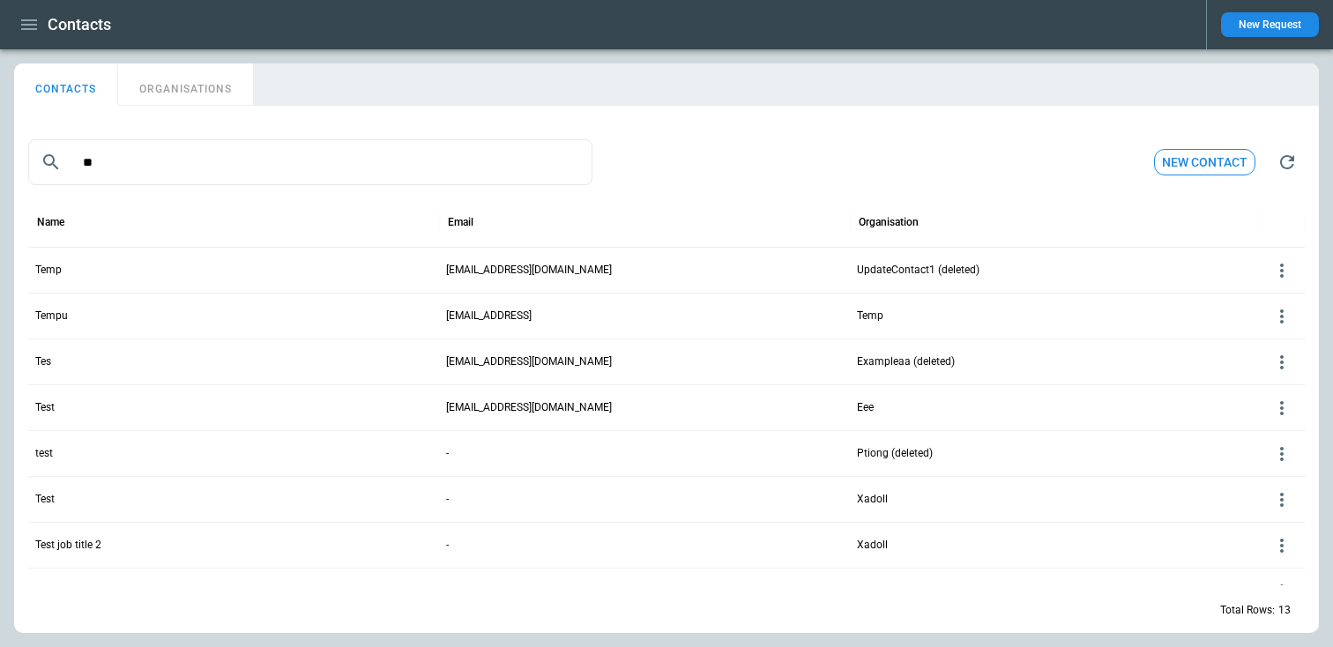
click at [1250, 30] on button "New Request" at bounding box center [1270, 24] width 98 height 25
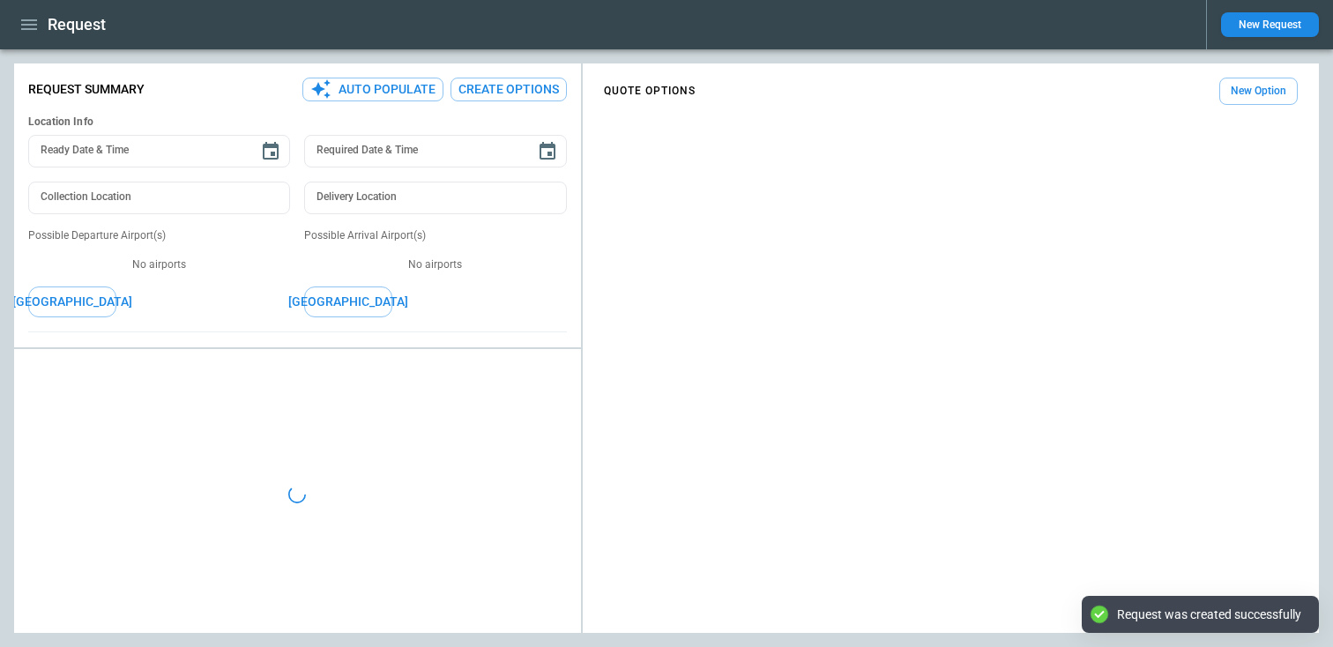
type textarea "*"
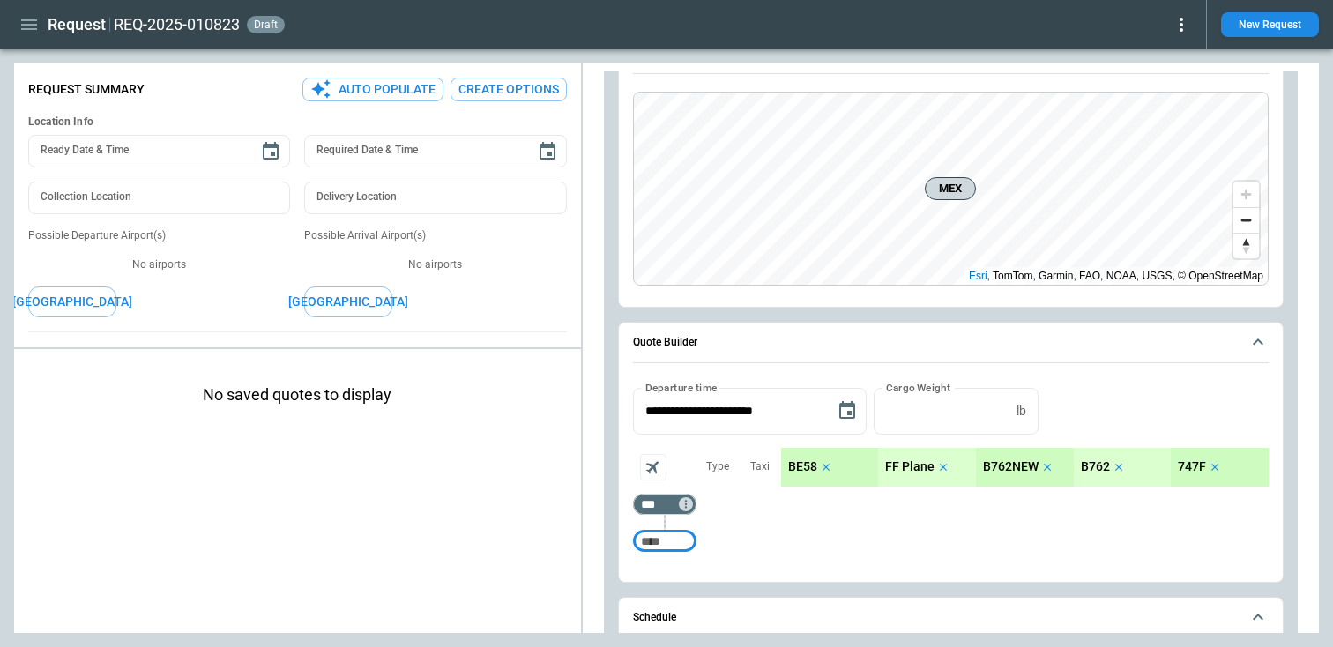
scroll to position [254, 0]
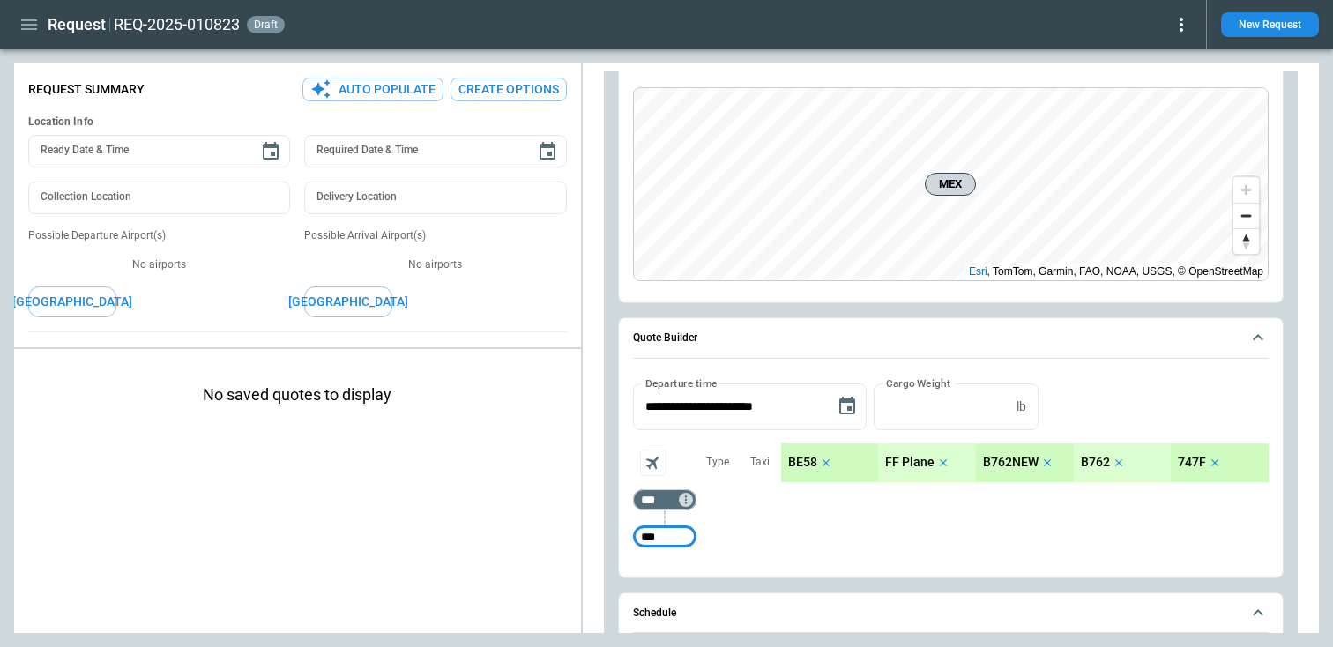
type input "***"
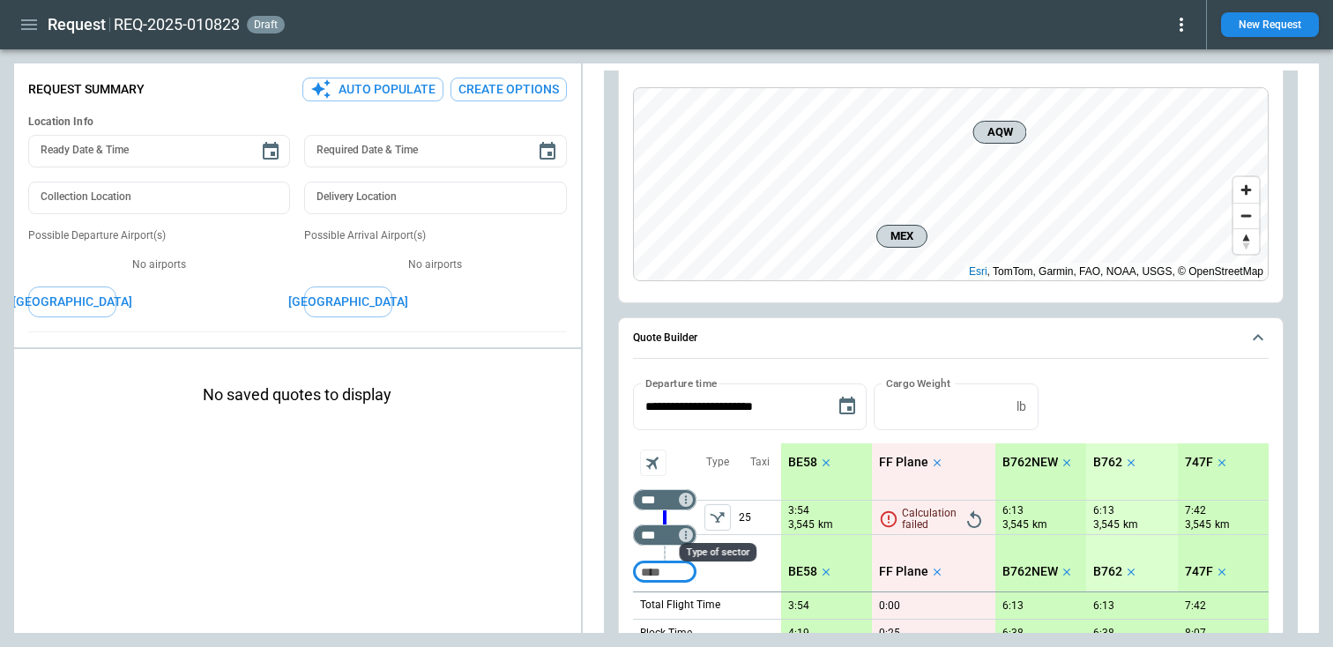
click at [715, 522] on icon "left aligned" at bounding box center [717, 517] width 14 height 11
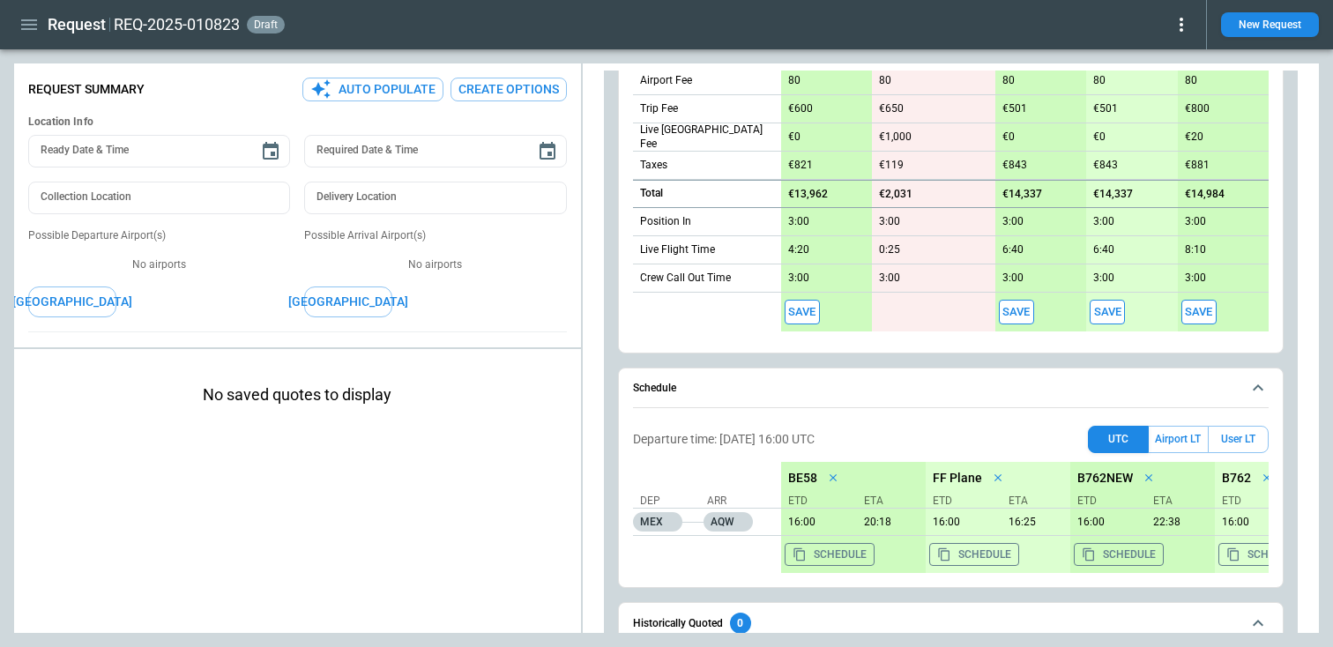
scroll to position [1002, 0]
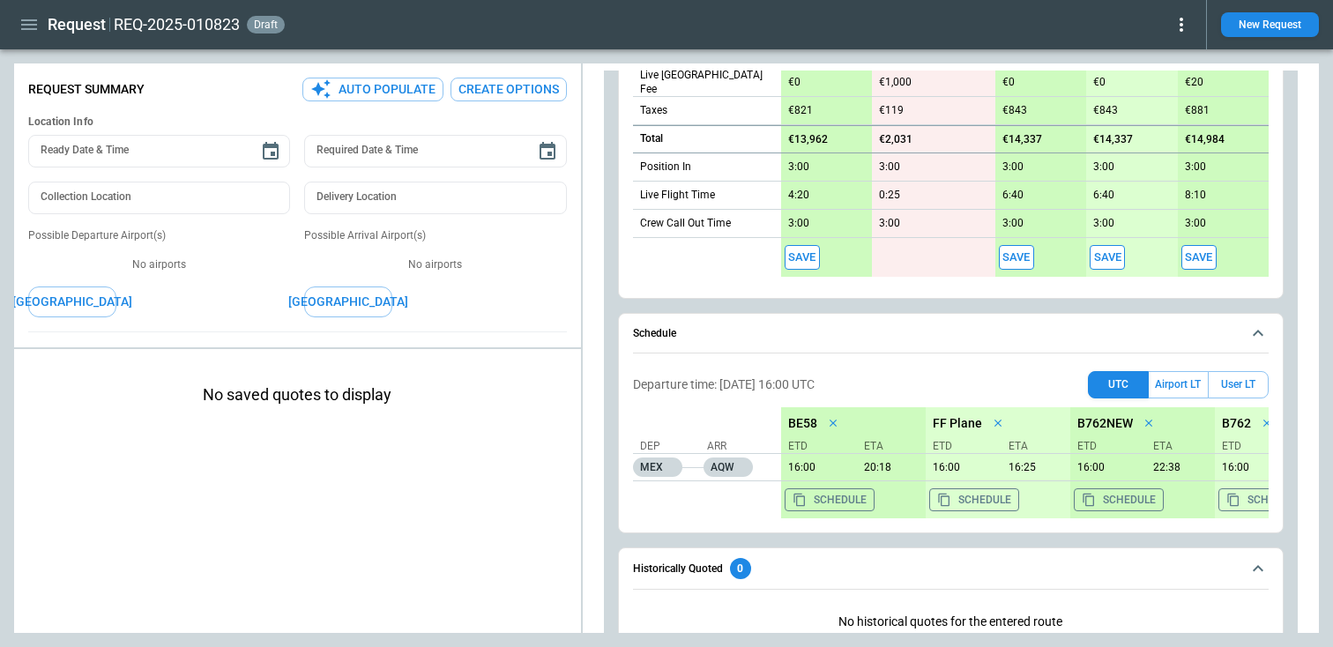
click at [813, 257] on button "Save" at bounding box center [802, 258] width 35 height 26
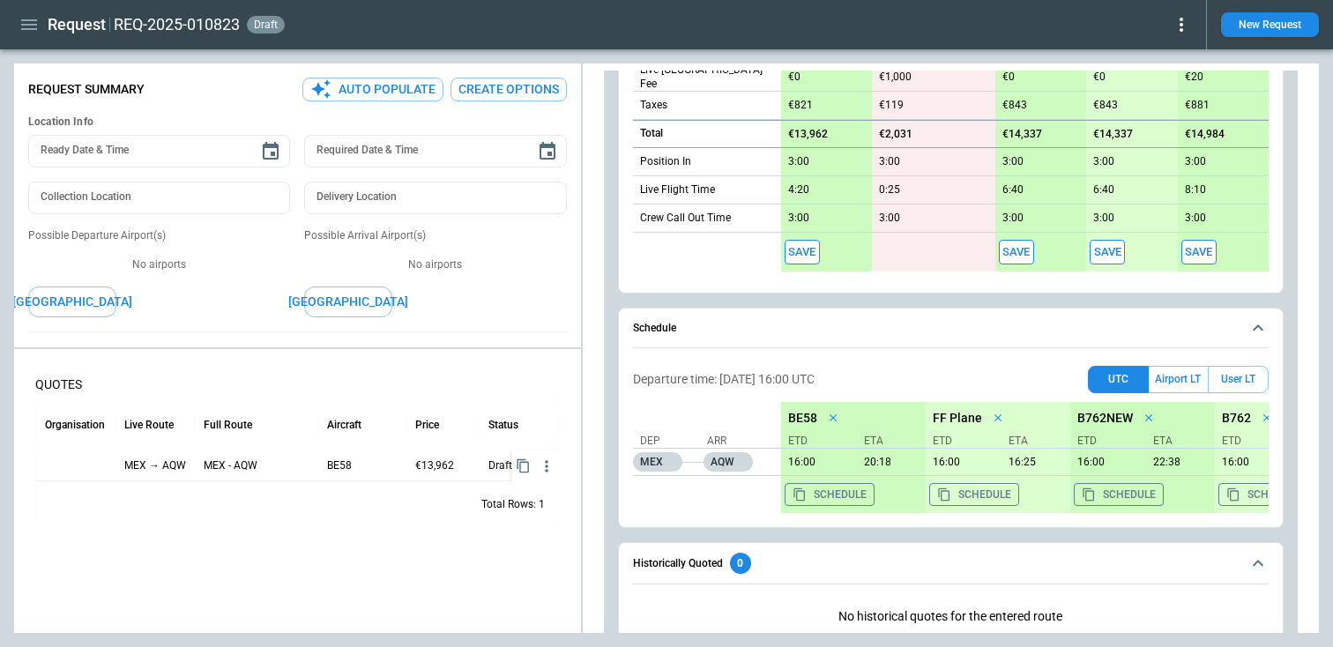
scroll to position [753, 0]
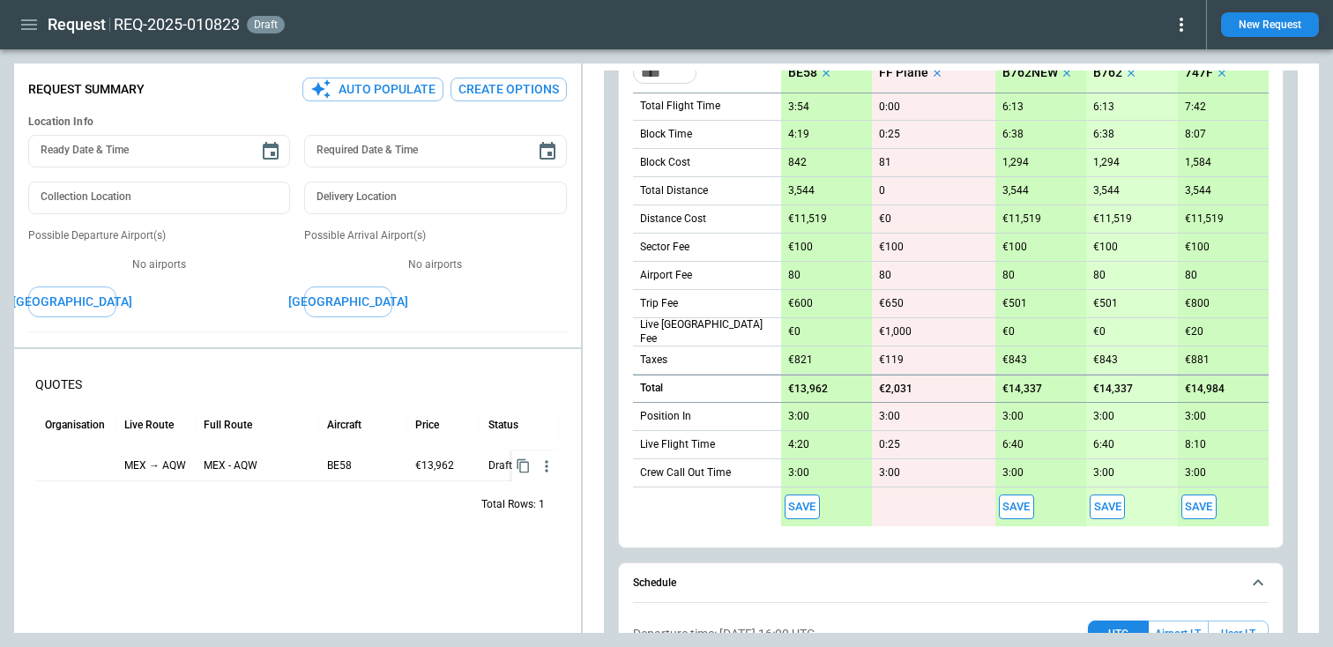
click at [1017, 510] on button "Save" at bounding box center [1016, 508] width 35 height 26
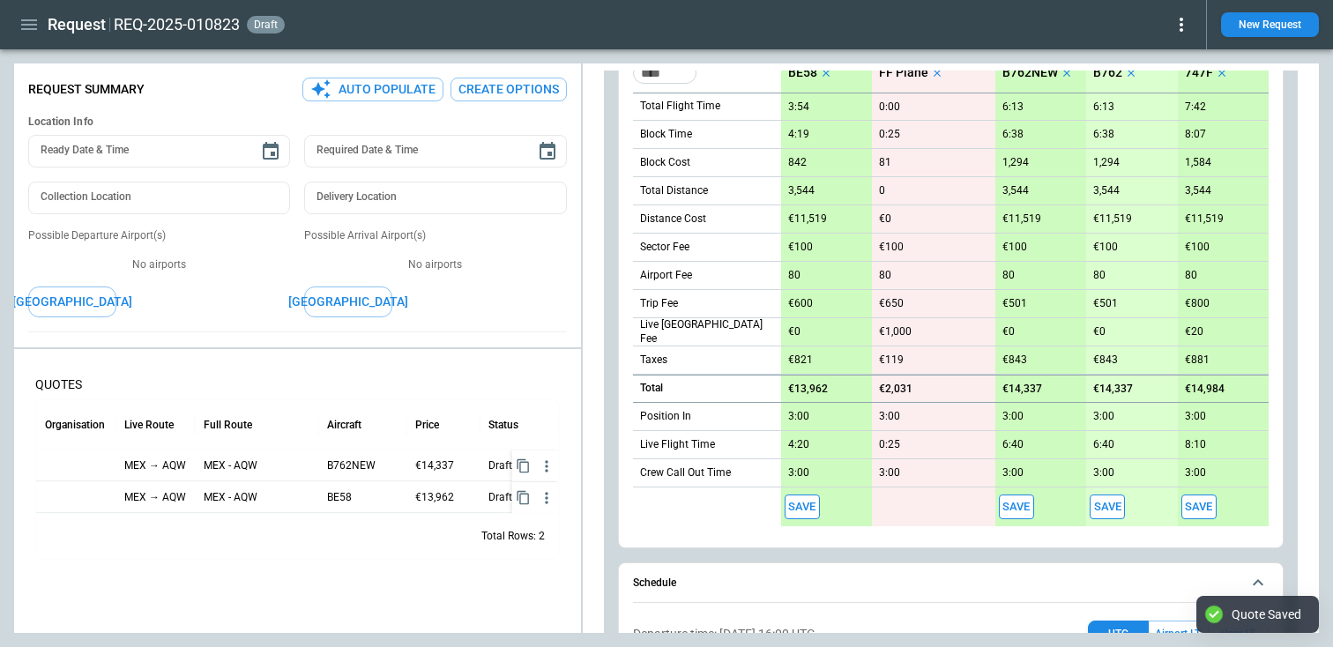
type textarea "*"
